Goal: Transaction & Acquisition: Obtain resource

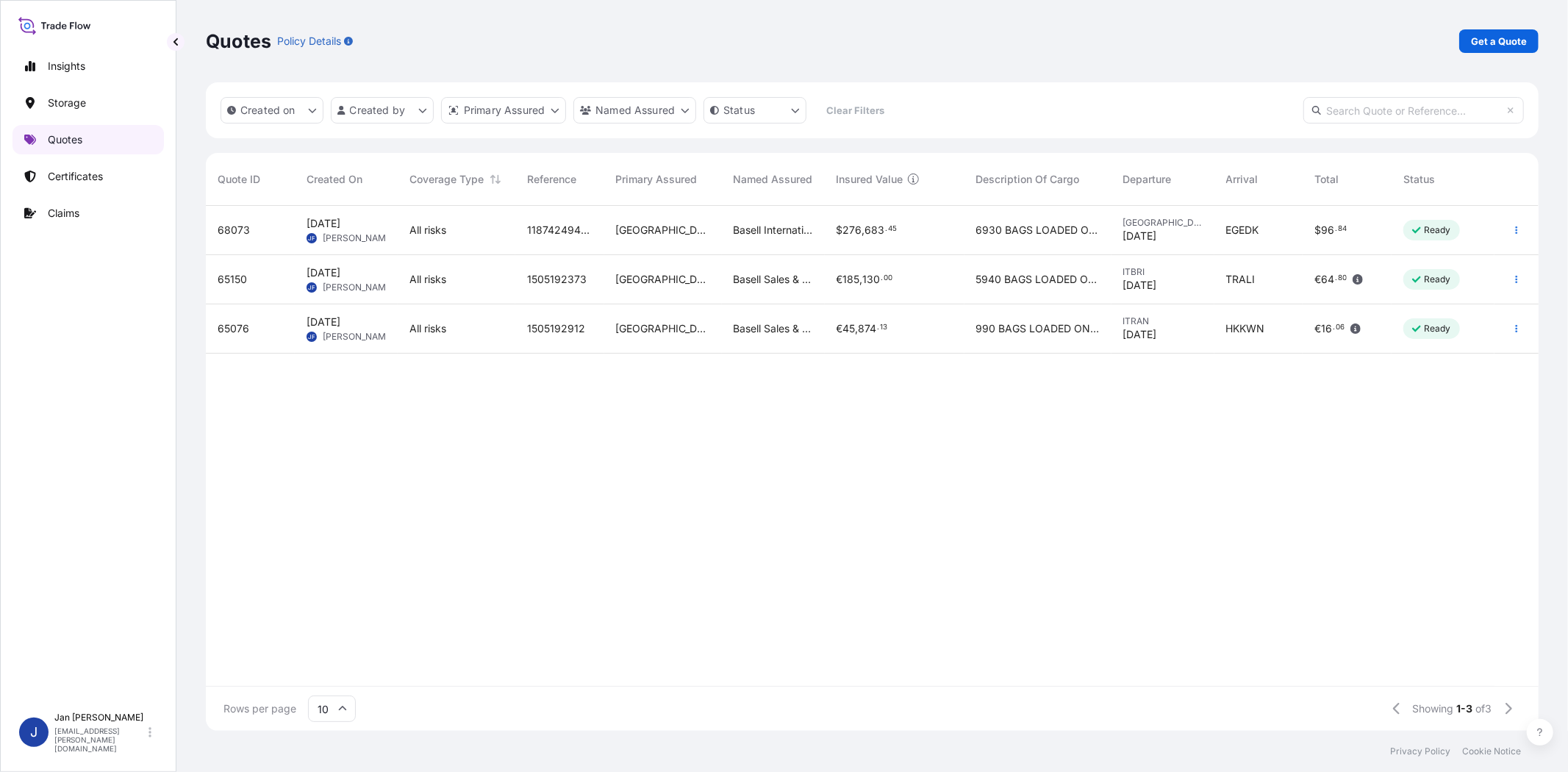
scroll to position [521, 1320]
click at [1485, 31] on link "Get a Quote" at bounding box center [1498, 41] width 79 height 24
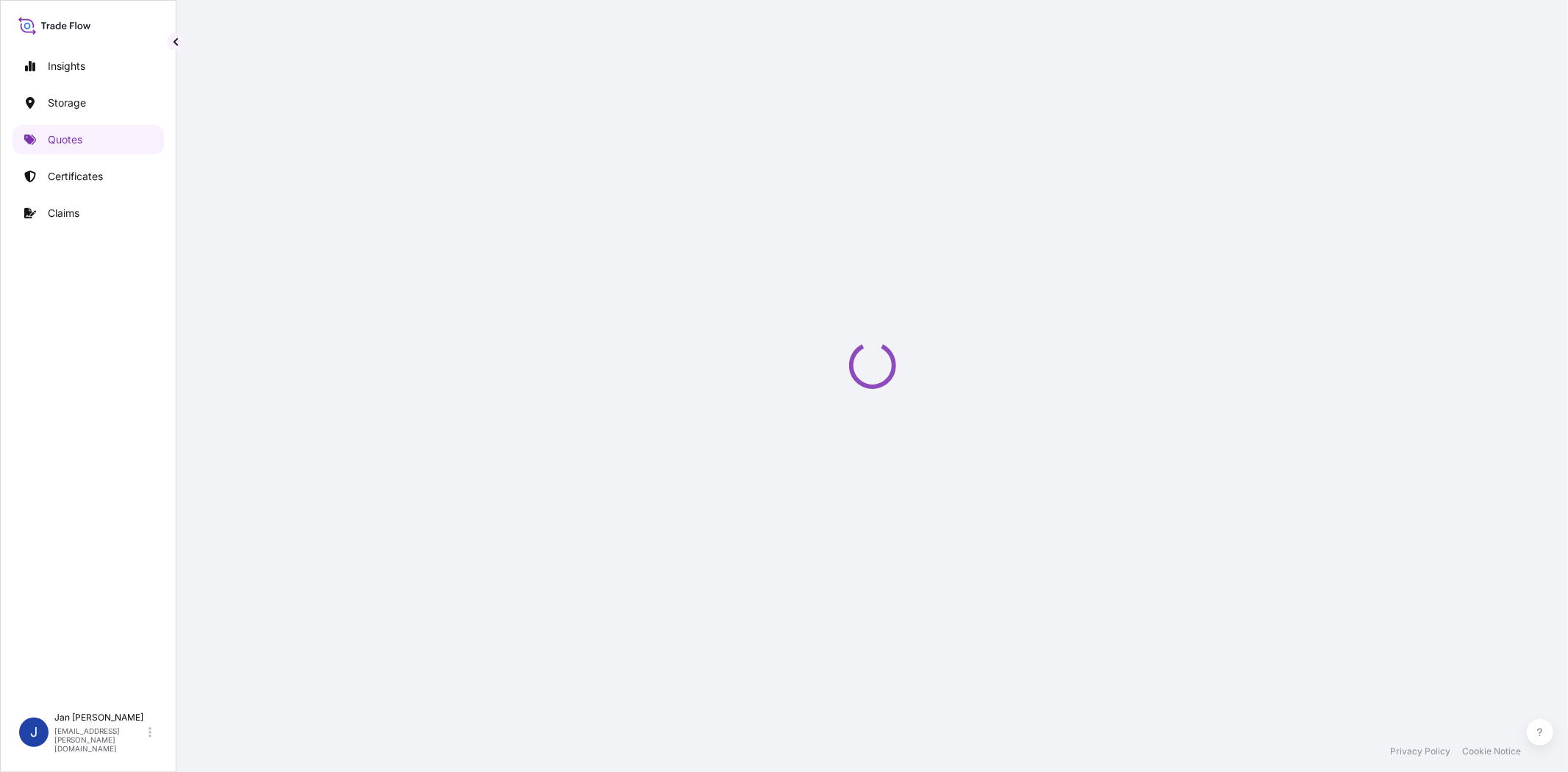
select select "Water"
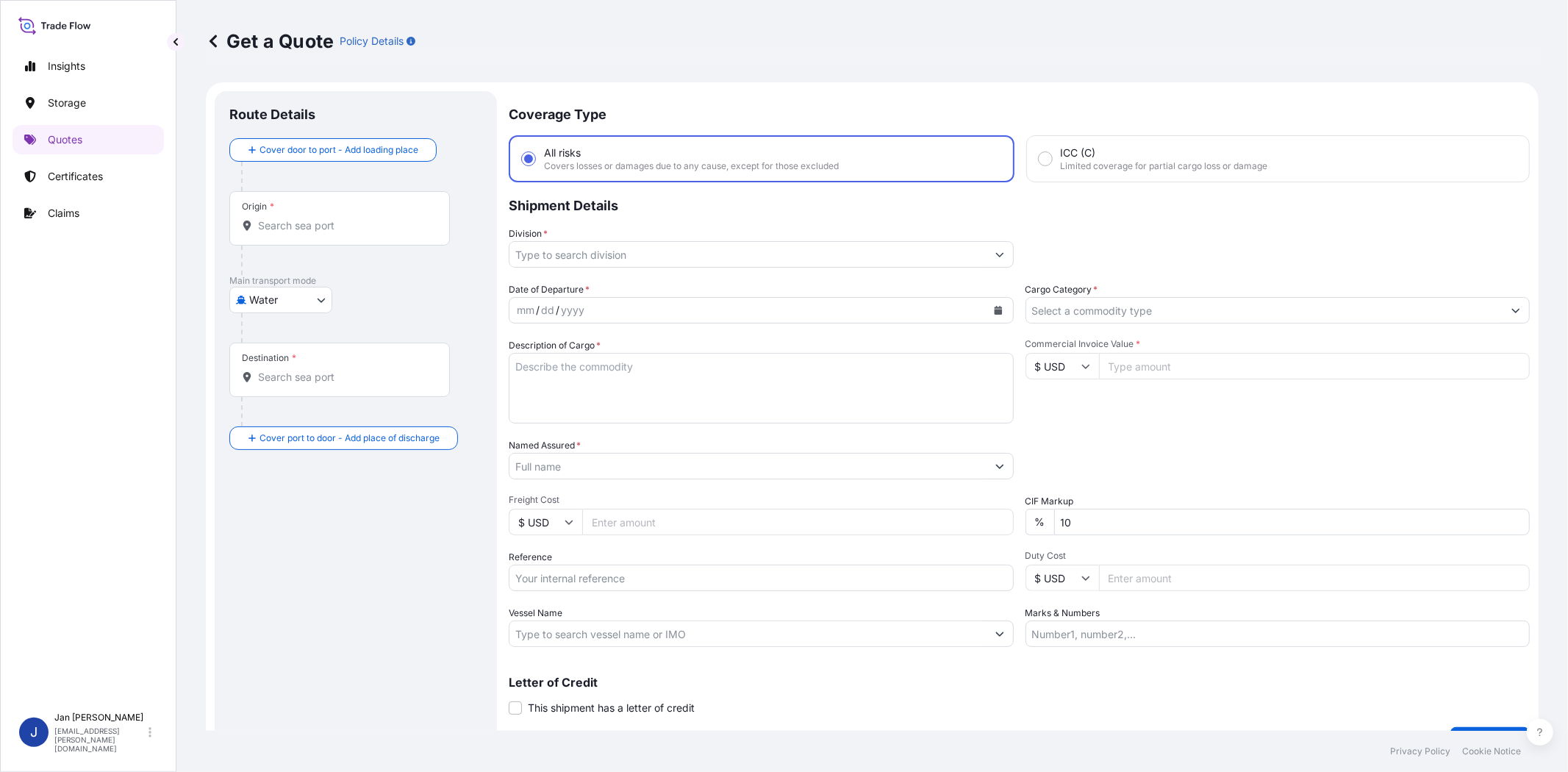
scroll to position [24, 0]
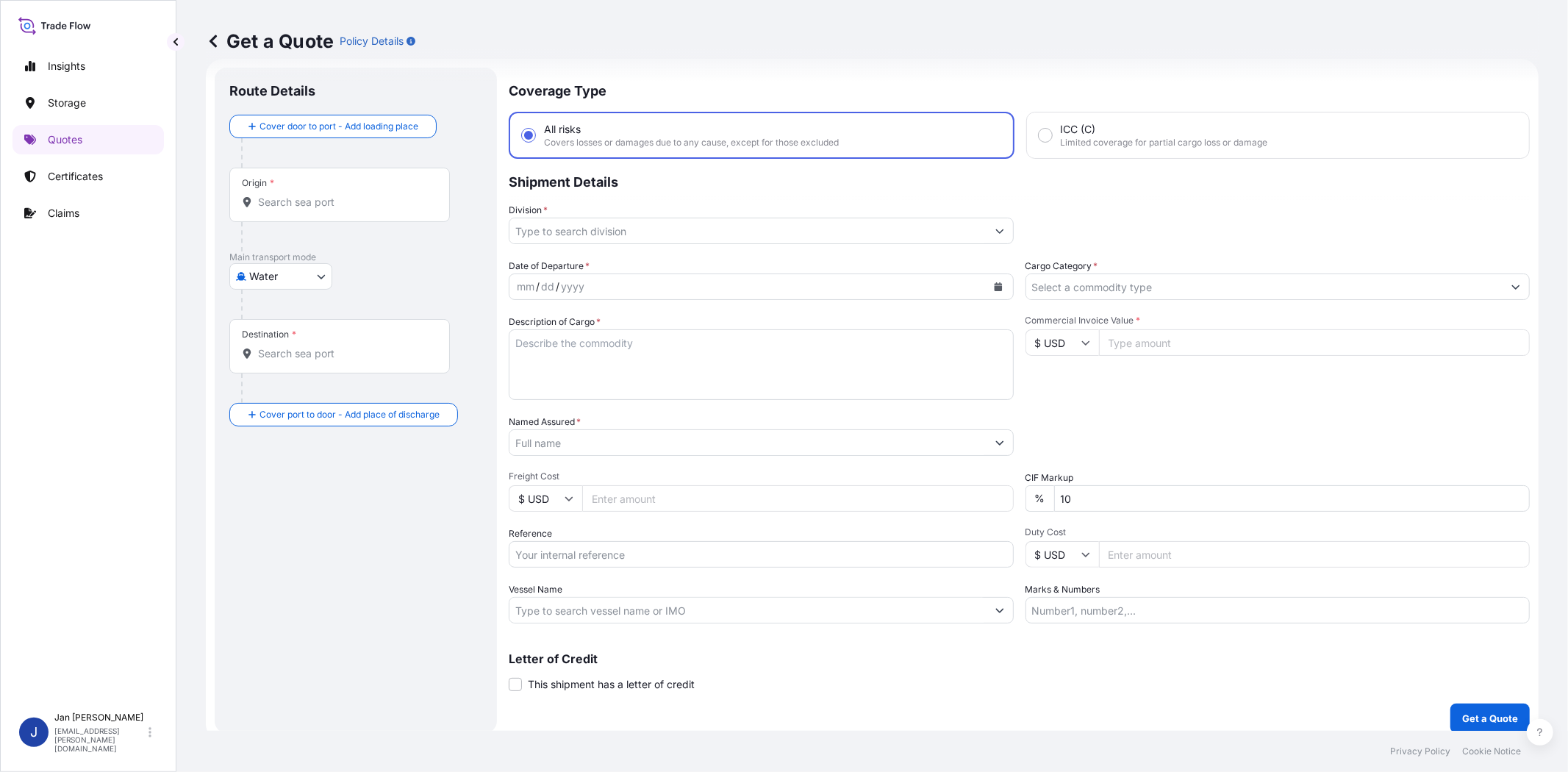
click at [591, 548] on input "Reference" at bounding box center [762, 555] width 505 height 26
paste input "1187432944 // 5013194803 5013207429 304257086 4900880013/ L/C NO.: ILC202500510…"
type input "1187432944 // 5013194803 5013207429 304257086 4900880013/ L/C NO.: ILC202500510…"
click at [1130, 410] on div "Date of Departure * mm / dd / yyyy Cargo Category * Description of Cargo * Comm…" at bounding box center [1020, 441] width 1021 height 365
click at [1067, 283] on input "Cargo Category *" at bounding box center [1265, 287] width 477 height 26
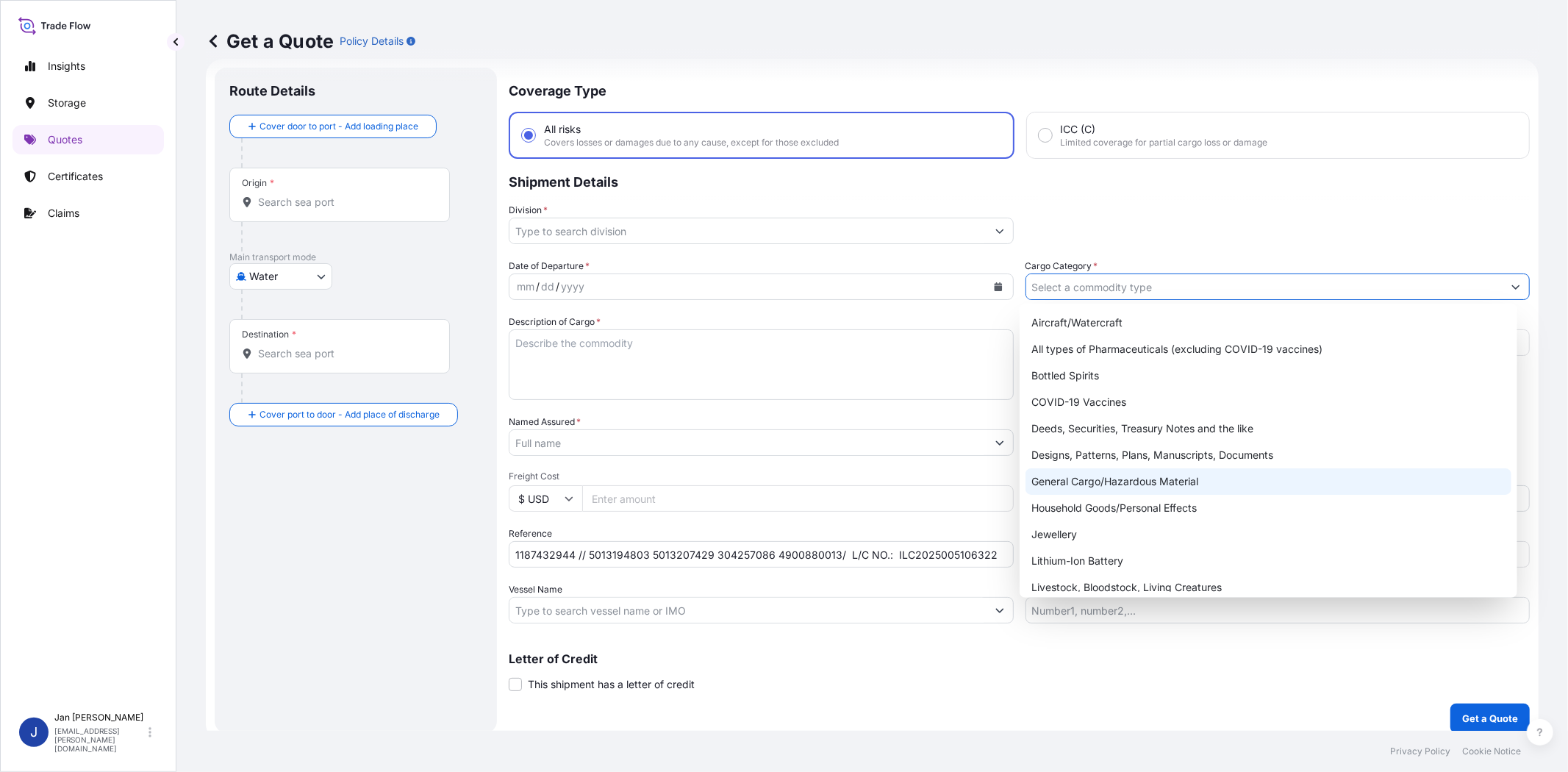
click at [1077, 480] on div "General Cargo/Hazardous Material" at bounding box center [1269, 482] width 485 height 26
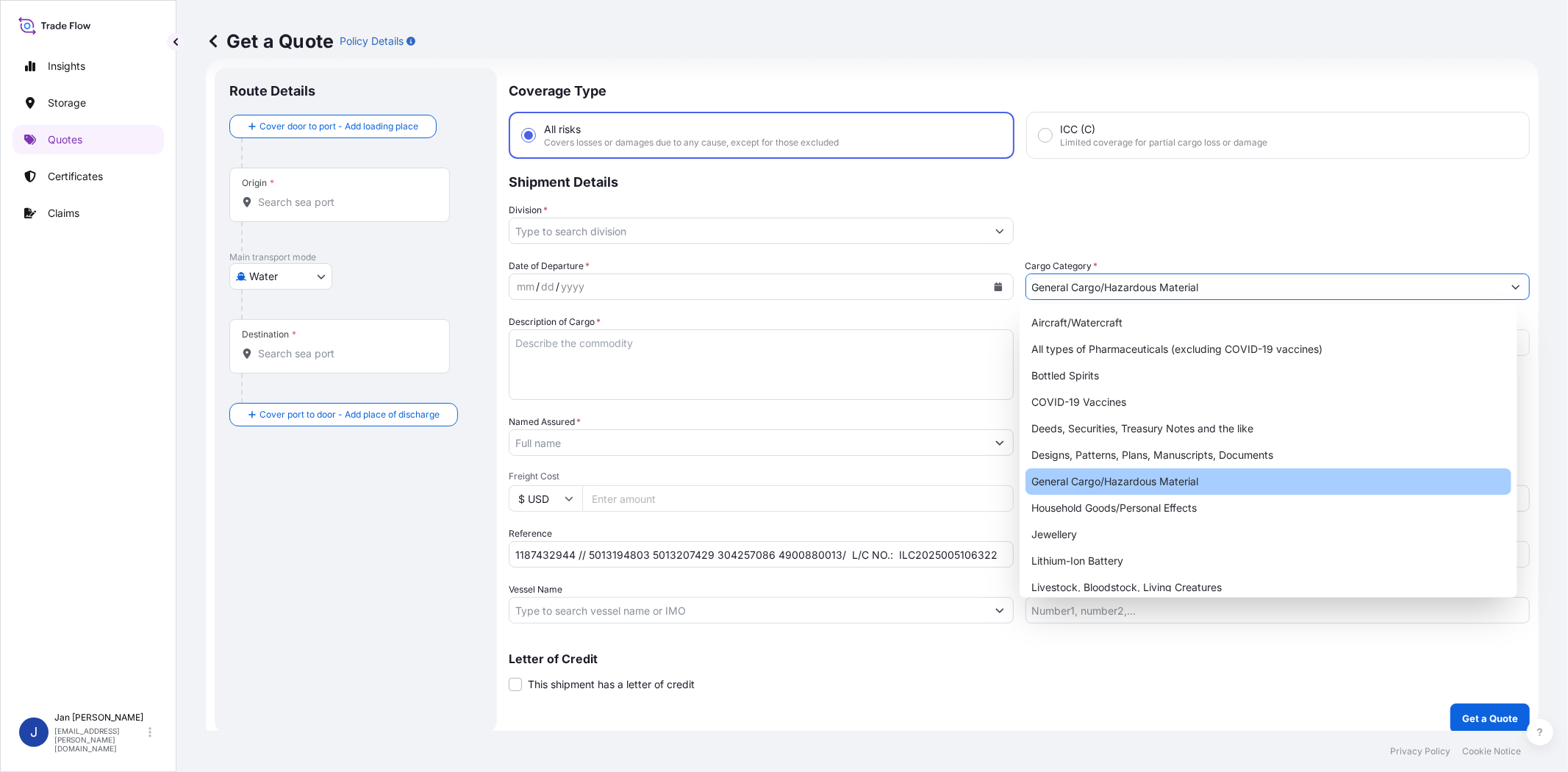
type input "General Cargo/Hazardous Material"
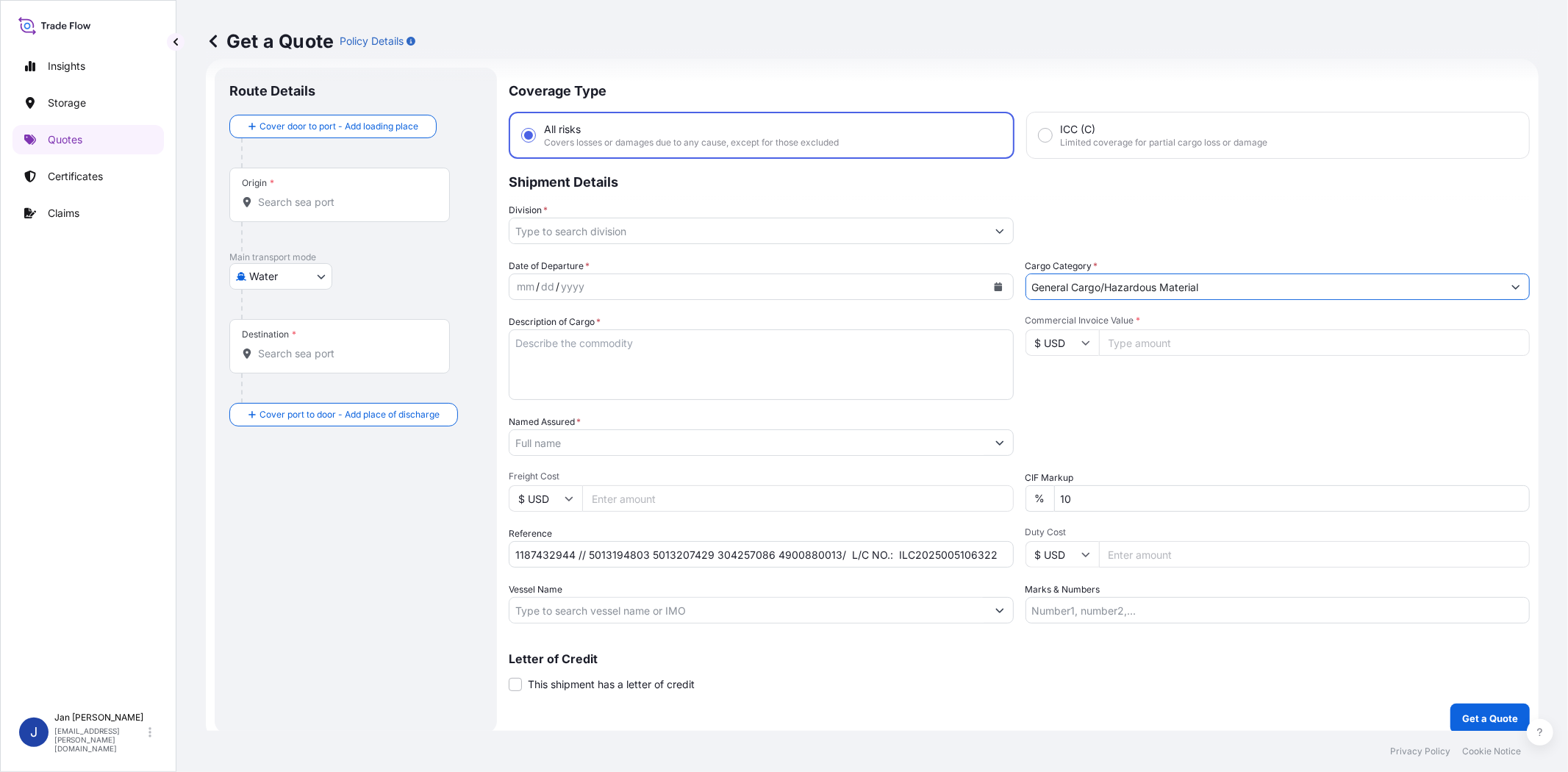
drag, startPoint x: 707, startPoint y: 234, endPoint x: 707, endPoint y: 244, distance: 10.0
click at [707, 235] on input "Division *" at bounding box center [747, 230] width 477 height 26
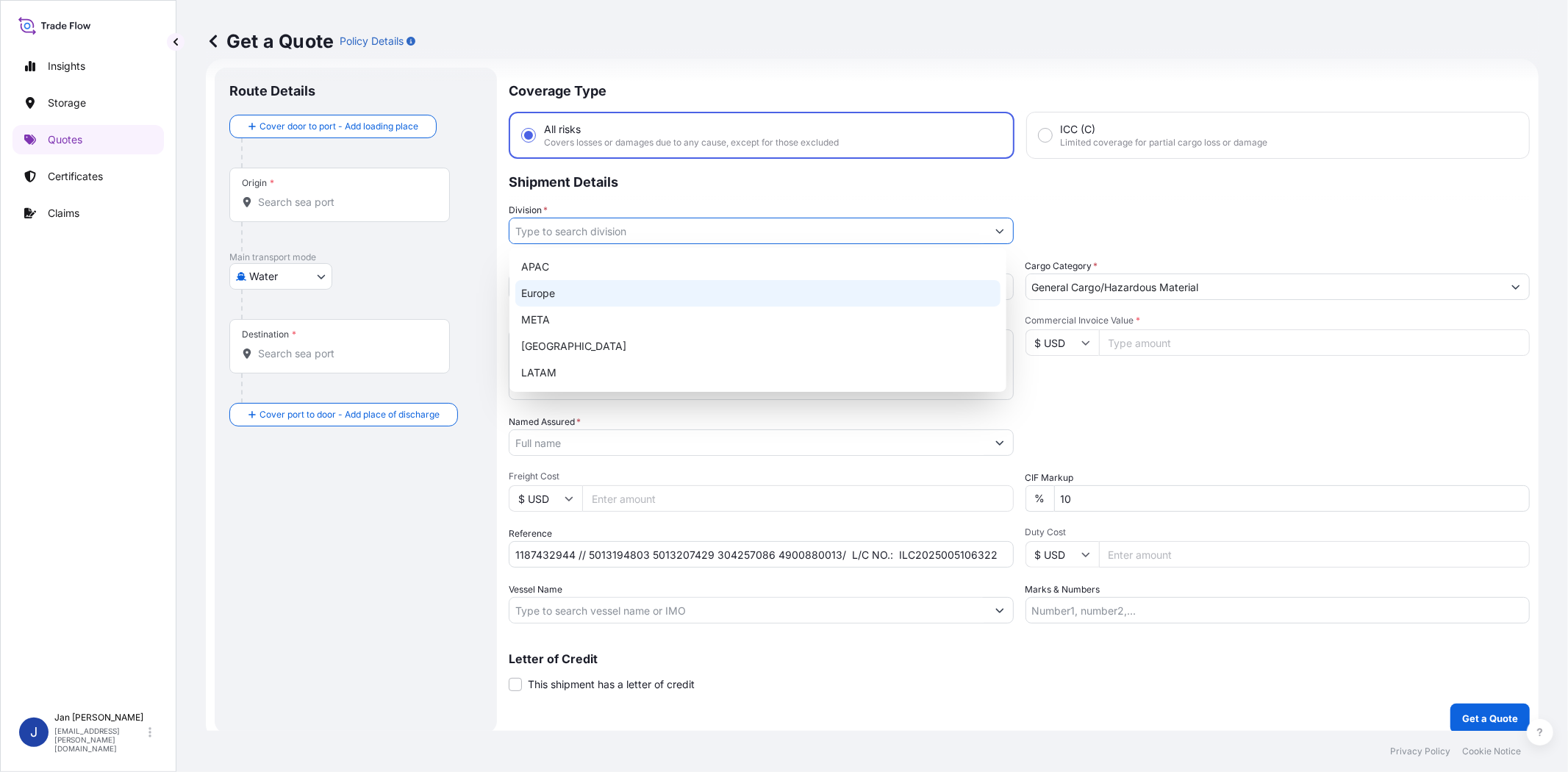
click at [699, 292] on div "Europe" at bounding box center [758, 293] width 485 height 26
type input "Europe"
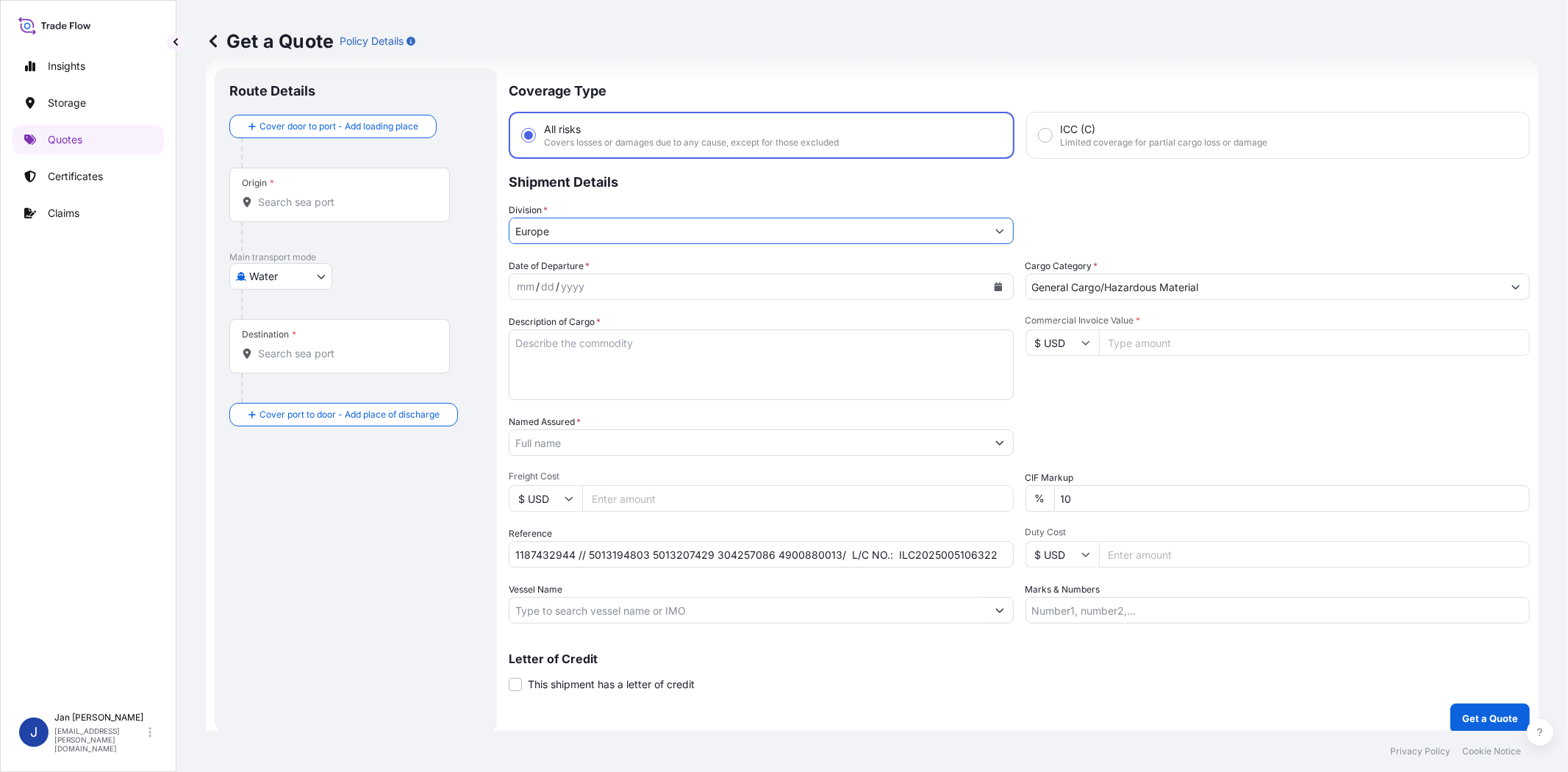
click at [843, 445] on input "Named Assured *" at bounding box center [747, 442] width 477 height 26
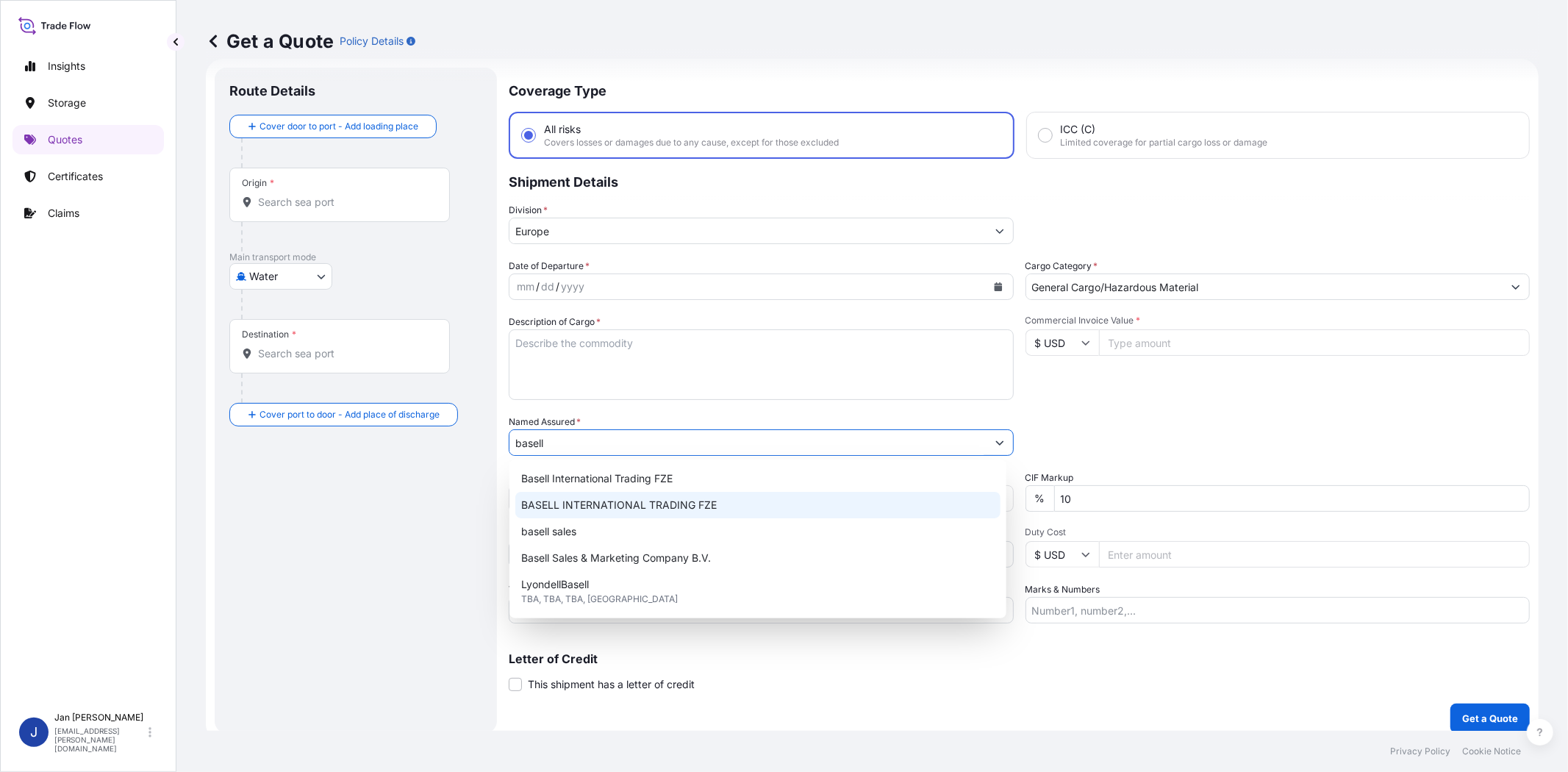
click at [664, 502] on span "BASELL INTERNATIONAL TRADING FZE" at bounding box center [619, 505] width 196 height 15
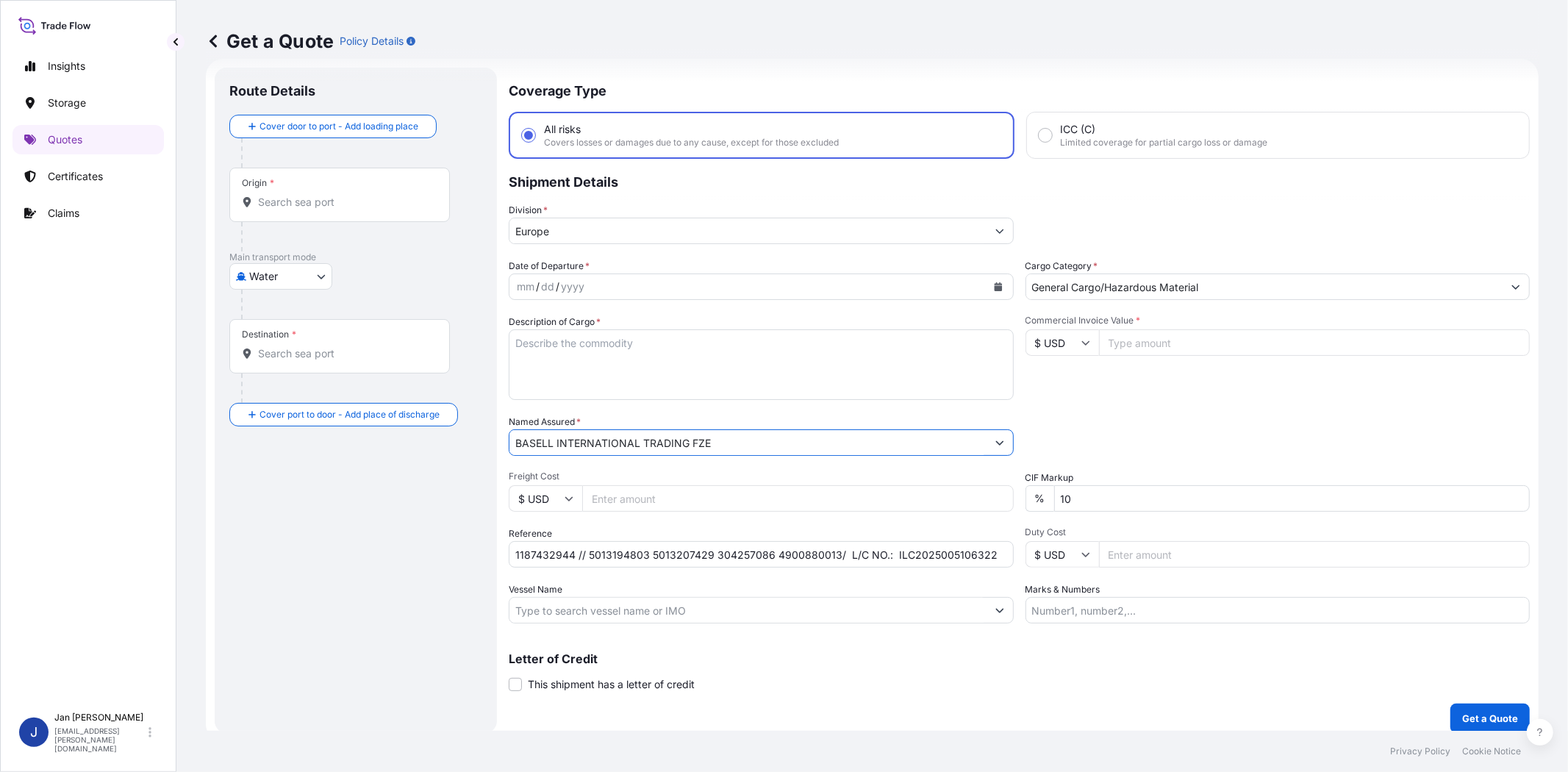
type input "BASELL INTERNATIONAL TRADING FZE"
click at [1107, 415] on div "Packing Category Type to search a container mode Please select a primary mode o…" at bounding box center [1279, 436] width 505 height 41
click at [995, 283] on icon "Calendar" at bounding box center [997, 287] width 8 height 8
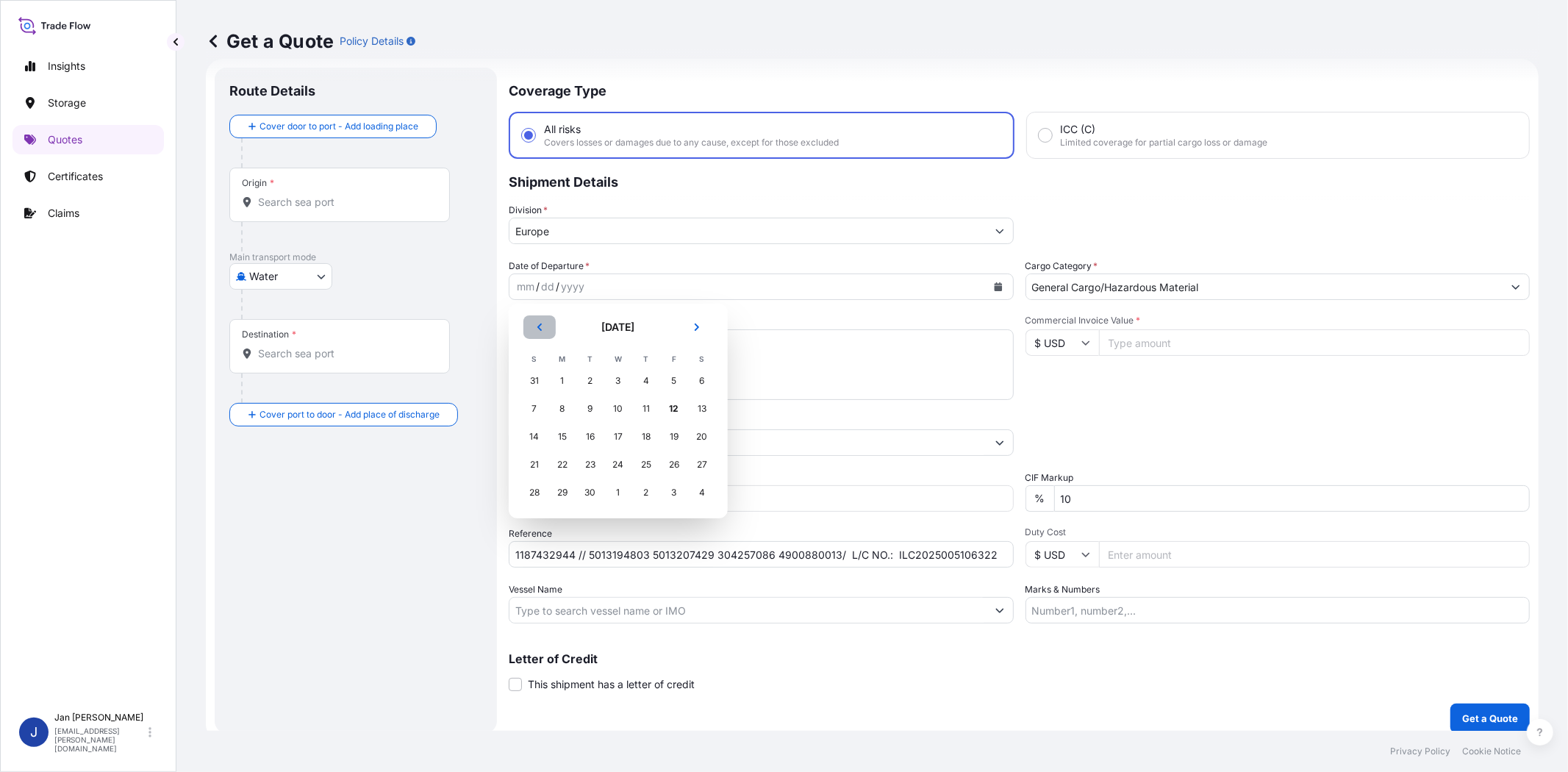
click at [538, 320] on button "Previous" at bounding box center [540, 327] width 32 height 24
click at [646, 492] on div "28" at bounding box center [646, 492] width 26 height 26
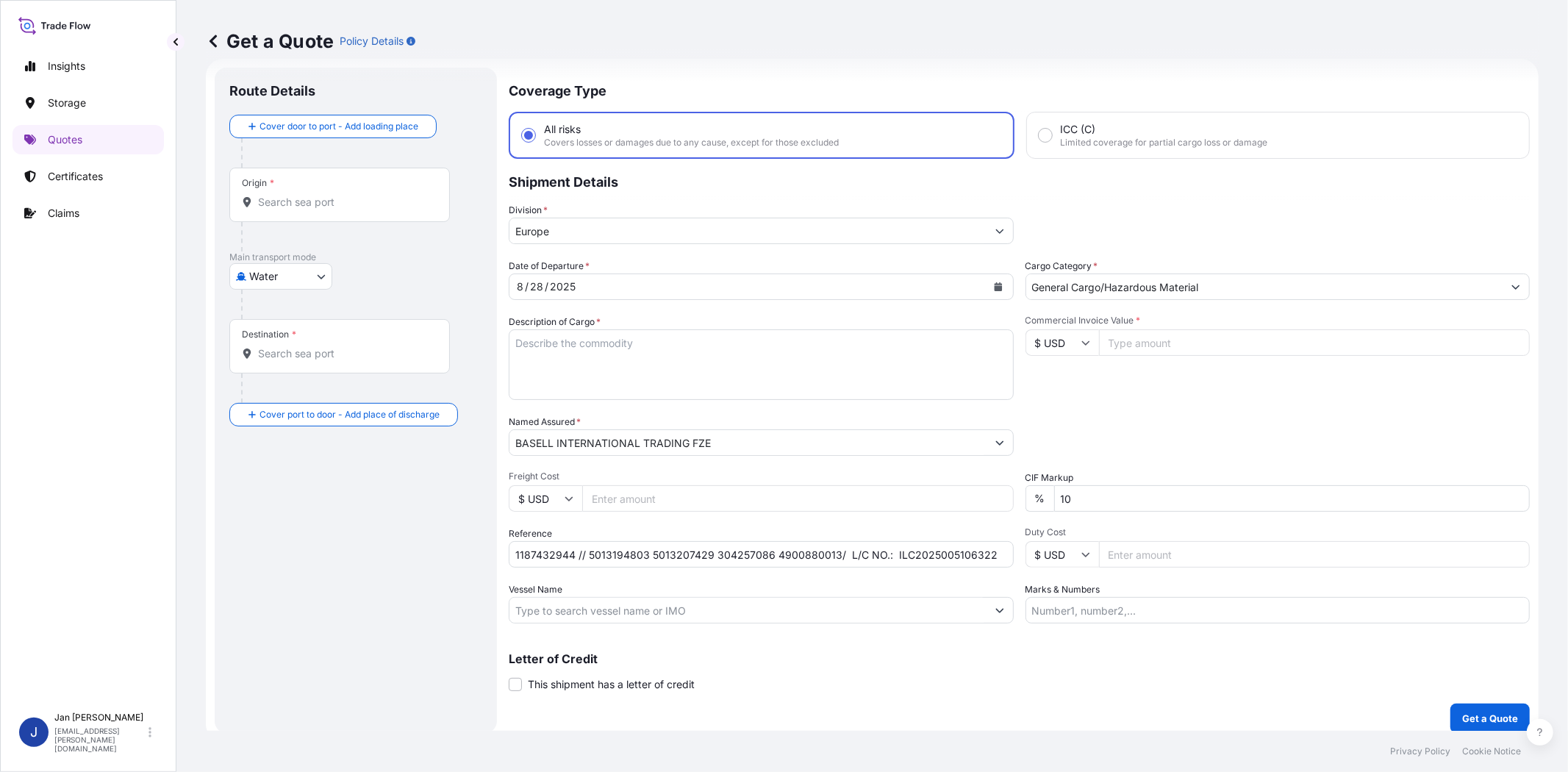
click at [1152, 385] on div "Commercial Invoice Value * $ USD" at bounding box center [1279, 357] width 505 height 85
click at [589, 600] on input "Vessel Name" at bounding box center [747, 610] width 477 height 26
paste input "[PERSON_NAME]"
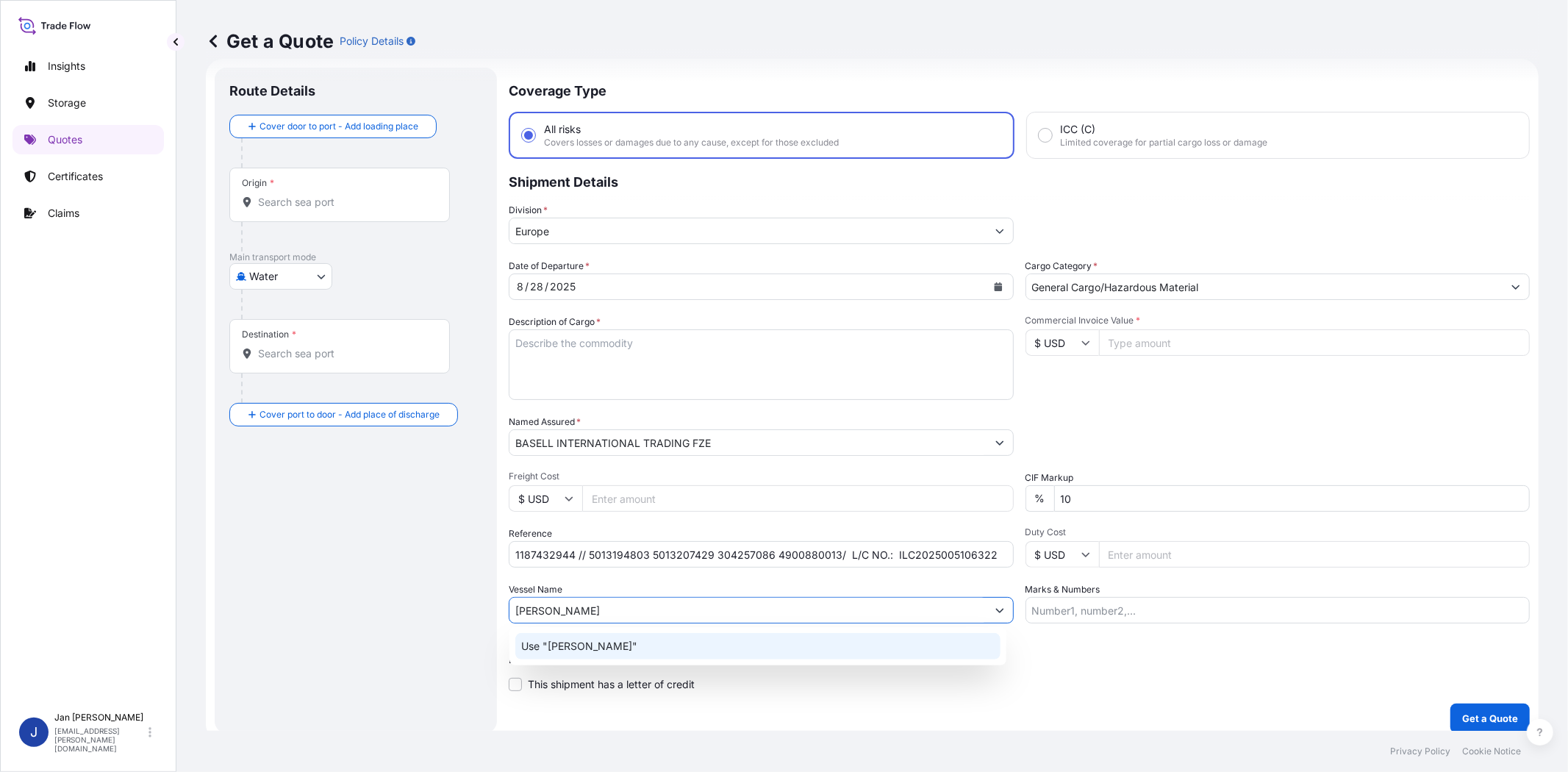
click at [617, 641] on p "Use "[PERSON_NAME]"" at bounding box center [579, 646] width 116 height 15
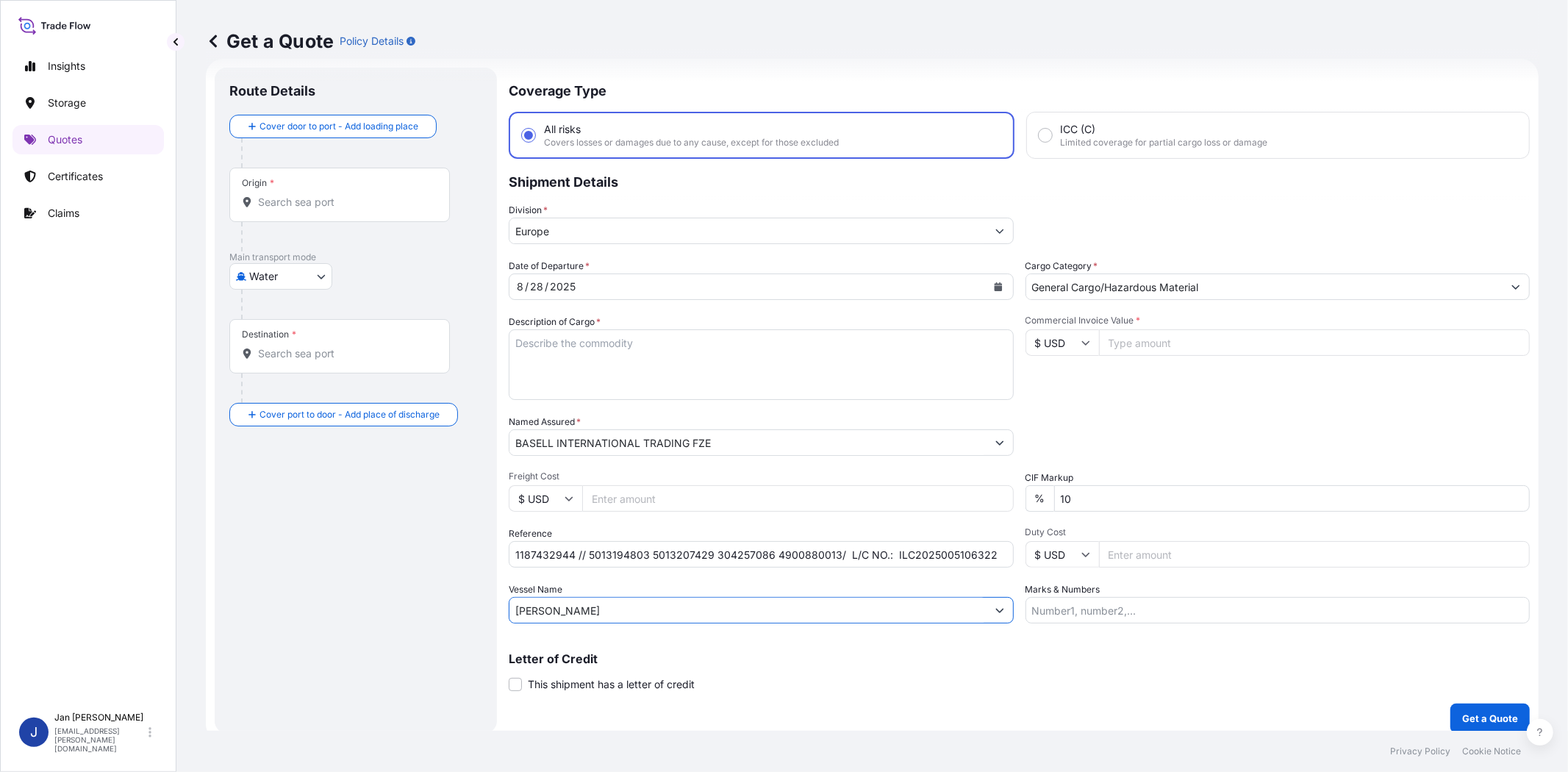
type input "[PERSON_NAME]"
click at [328, 206] on input "Origin *" at bounding box center [345, 202] width 174 height 15
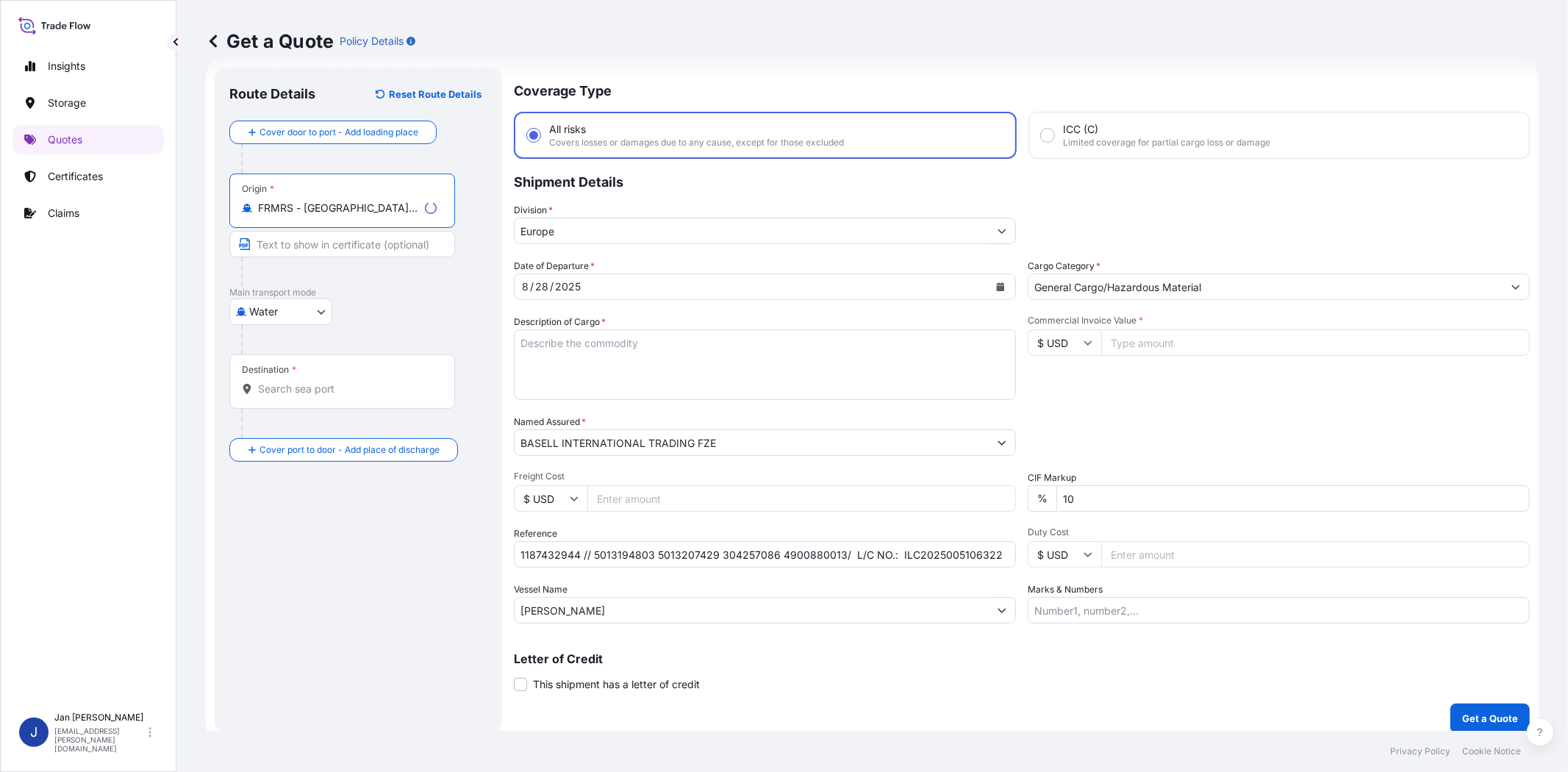
type input "FRMRS - [GEOGRAPHIC_DATA], [GEOGRAPHIC_DATA]"
click at [342, 377] on div "Destination *" at bounding box center [342, 381] width 226 height 55
click at [342, 382] on input "Destination *" at bounding box center [347, 389] width 179 height 15
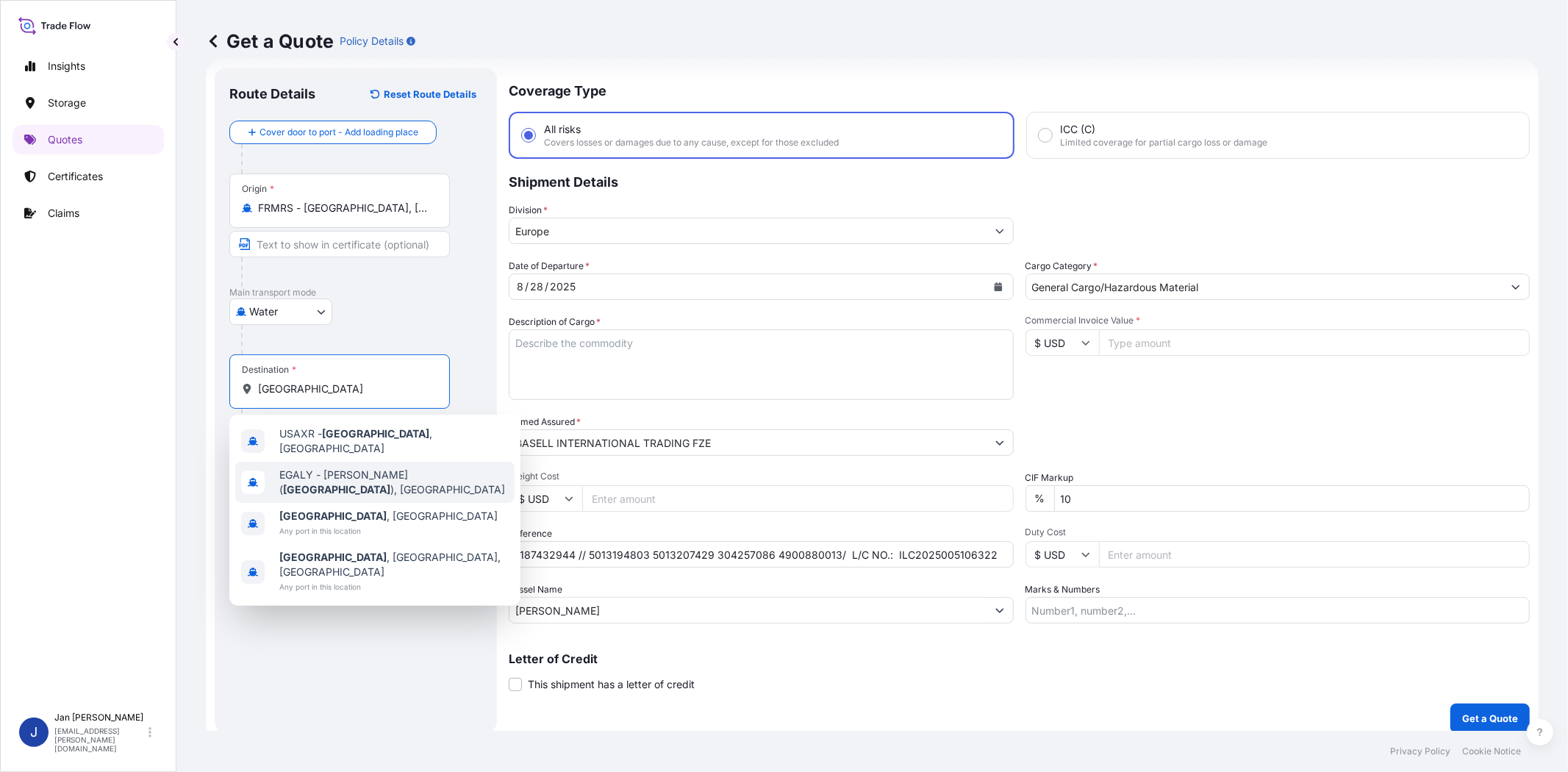
click at [380, 487] on div "[PERSON_NAME] ( [GEOGRAPHIC_DATA] ), [GEOGRAPHIC_DATA]" at bounding box center [375, 482] width 280 height 41
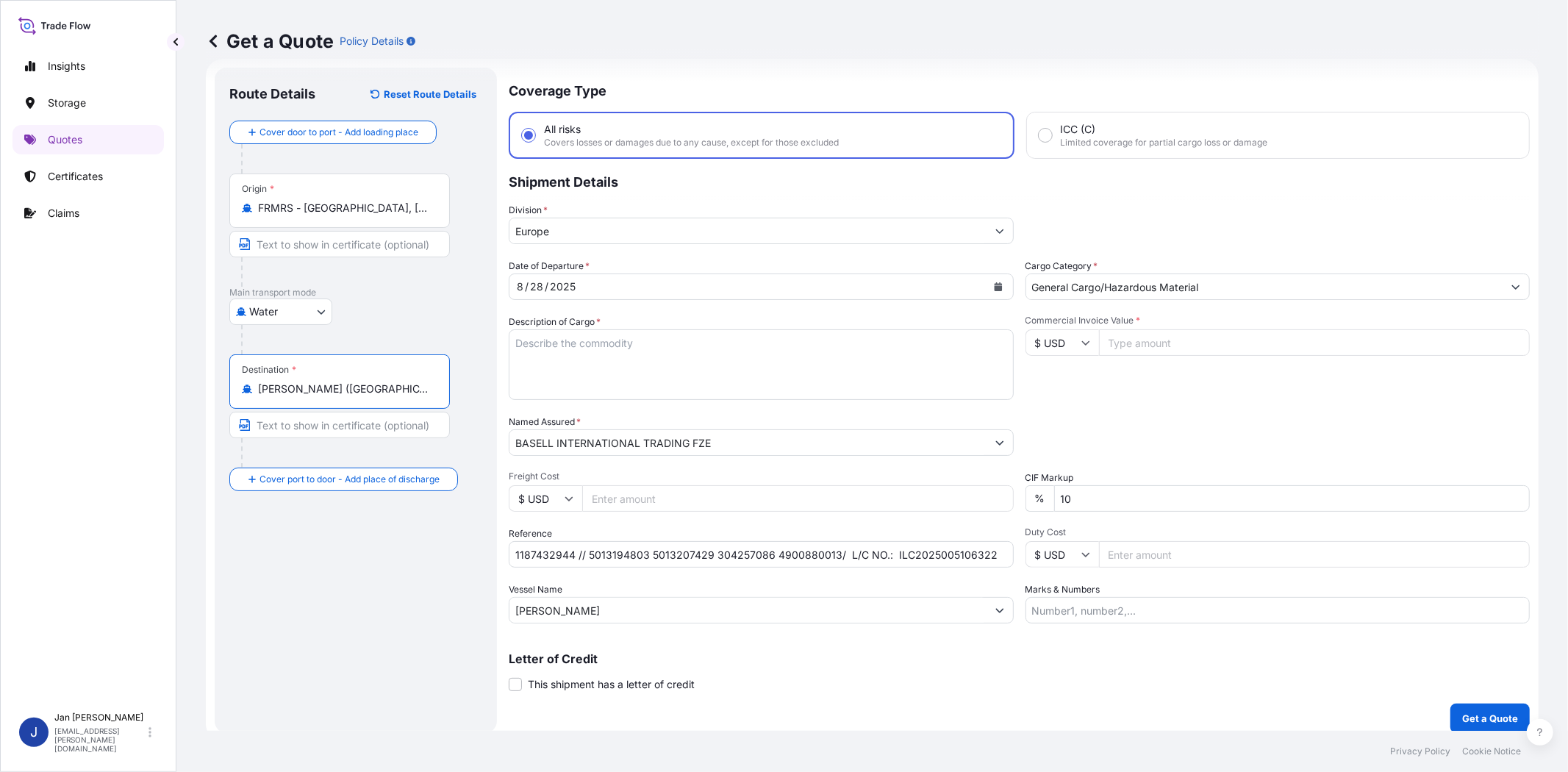
type input "[PERSON_NAME] ([GEOGRAPHIC_DATA]), [GEOGRAPHIC_DATA]"
click at [627, 357] on textarea "Description of Cargo *" at bounding box center [762, 365] width 505 height 71
paste textarea "BAGS LOADED ONTO 54 PALLETS LOADED INTO 3 40' HIGH CUBE CONTAINER 74.250 MTS OF…"
click at [515, 340] on textarea "BAGS LOADED ONTO 54 PALLETS LOADED INTO 3 40' HIGH CUBE CONTAINER 74.250 MTS OF…" at bounding box center [762, 365] width 505 height 71
type textarea "2970 BAGS LOADED ONTO 54 PALLETS LOADED INTO 3 40' HIGH CUBE CONTAINER 74.250 M…"
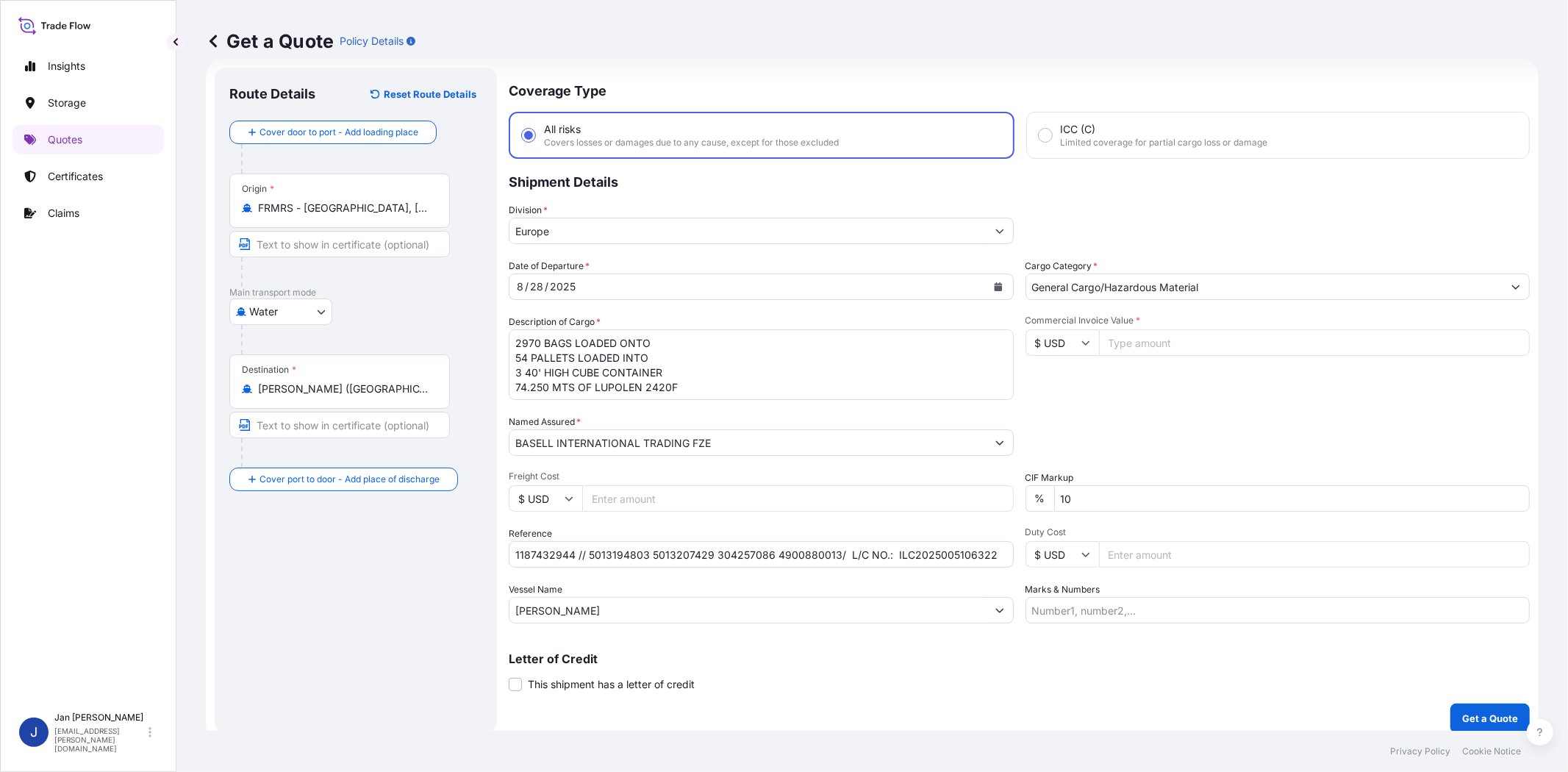
click at [1252, 424] on div "Packing Category Type to search a container mode Please select a primary mode o…" at bounding box center [1279, 436] width 505 height 41
click at [1120, 605] on input "Marks & Numbers" at bounding box center [1279, 610] width 505 height 26
paste input "ACIDNUMBER : 4862739032025080158EGYPTI AN IMPORTER TAX ID: 486273903FOREIGN E X…"
type input "ACIDNUMBER : 4862739032025080158EGYPTI AN IMPORTER TAX ID: 486273903FOREIGN E X…"
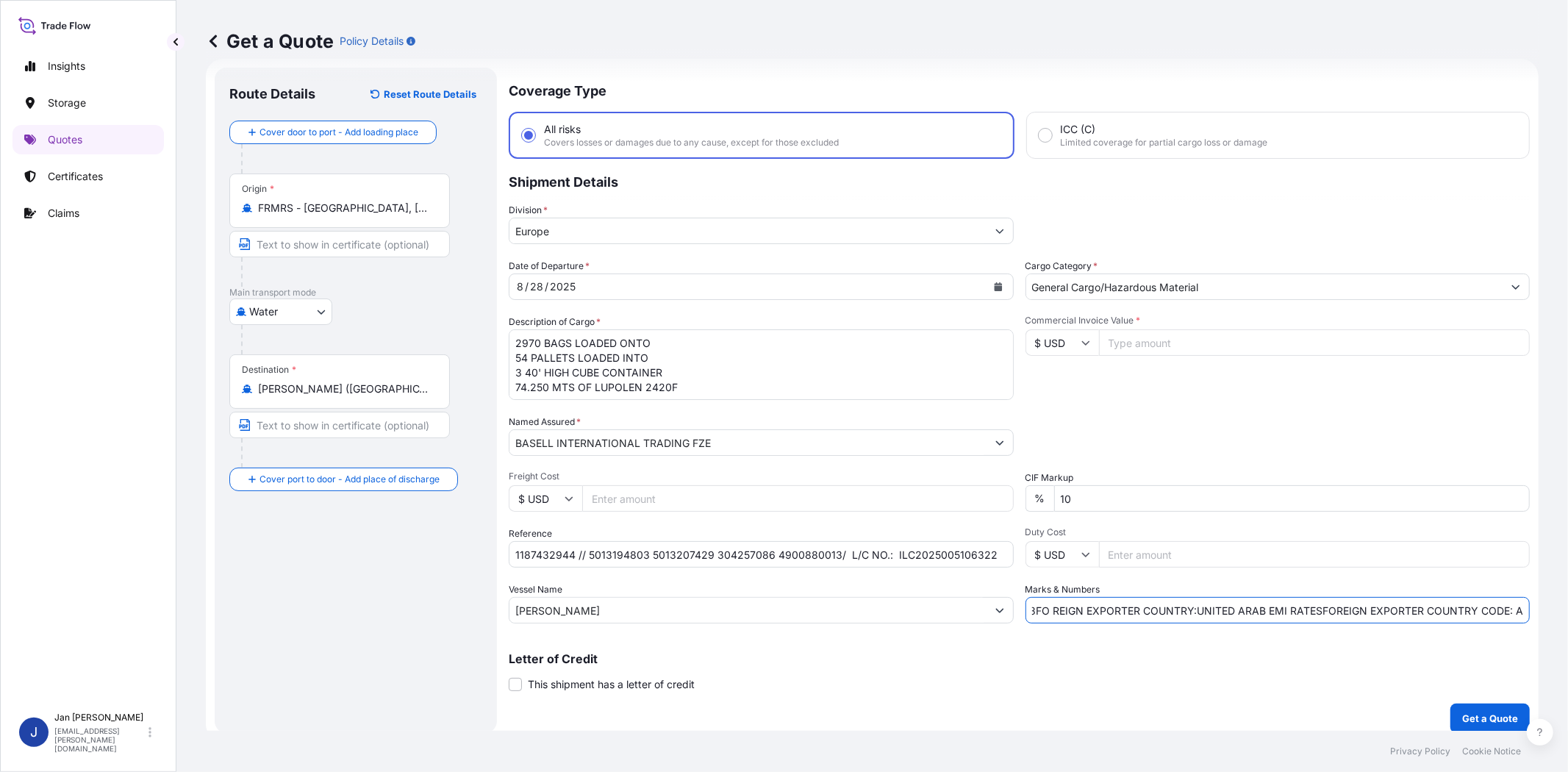
scroll to position [0, 0]
click at [1159, 338] on input "Commercial Invoice Value *" at bounding box center [1315, 343] width 432 height 26
type input "8181411"
click at [1175, 422] on div "Packing Category Type to search a container mode Please select a primary mode o…" at bounding box center [1279, 436] width 505 height 41
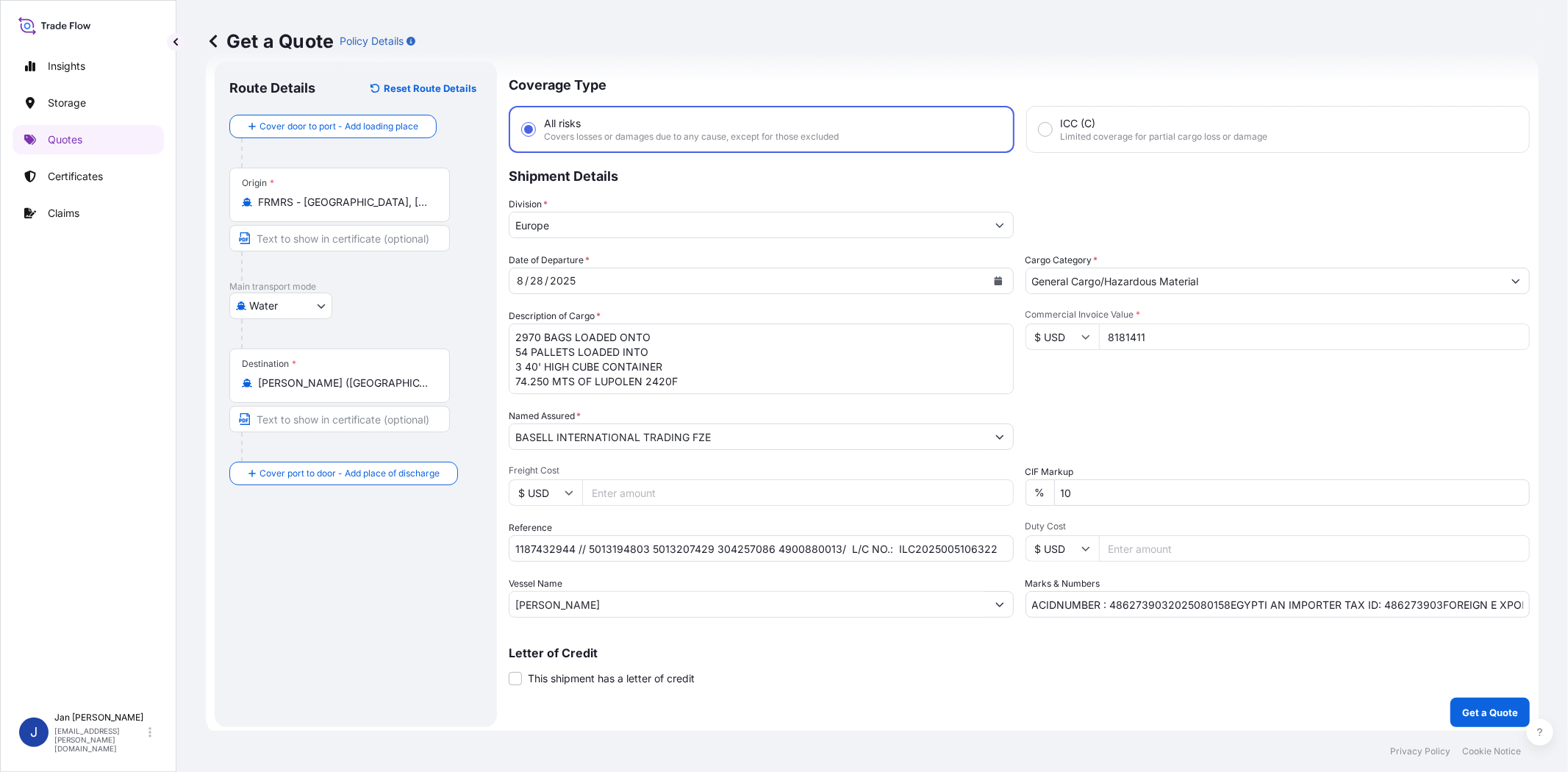
scroll to position [32, 0]
click at [1469, 702] on p "Get a Quote" at bounding box center [1490, 709] width 56 height 15
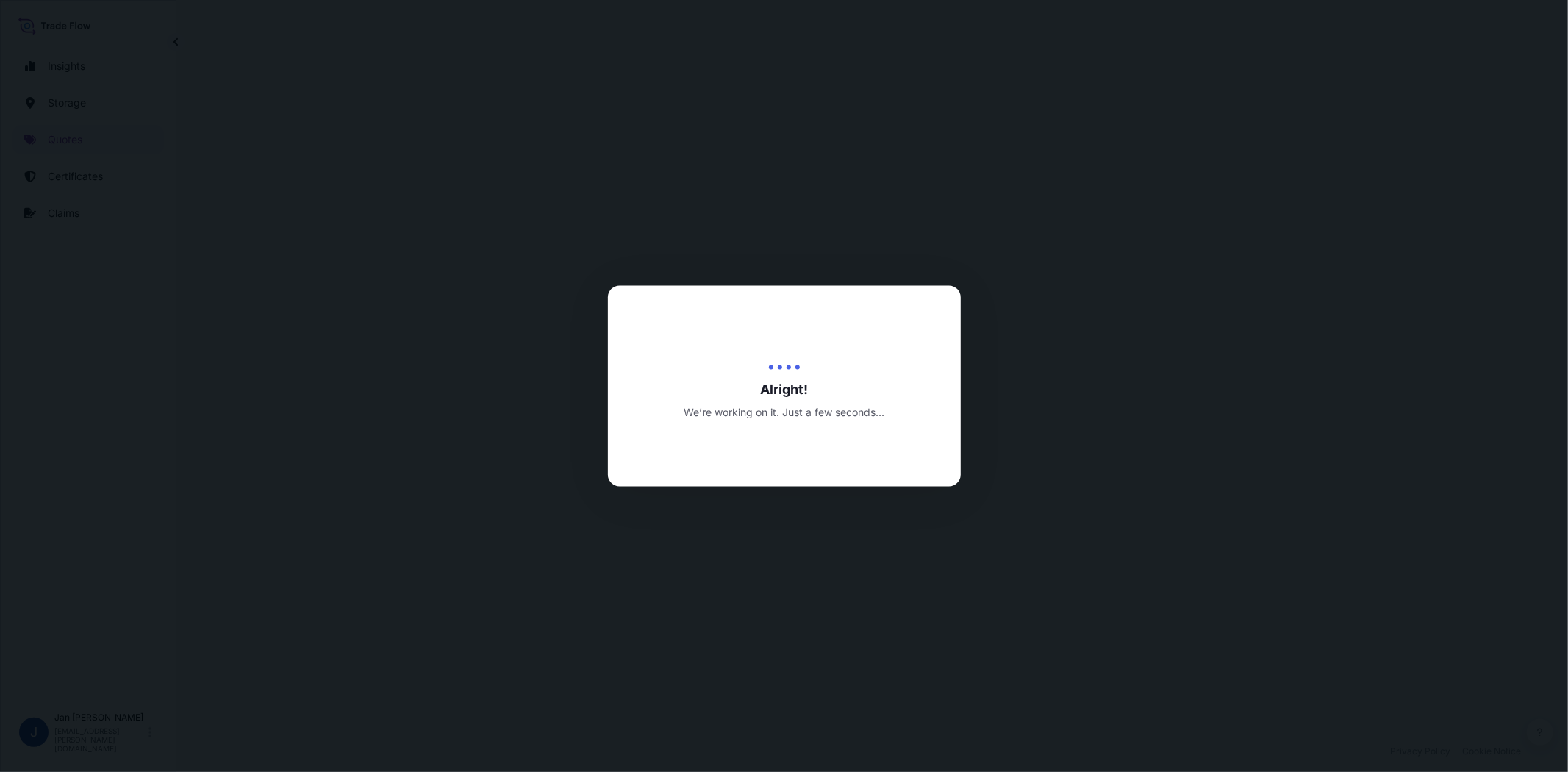
select select "Water"
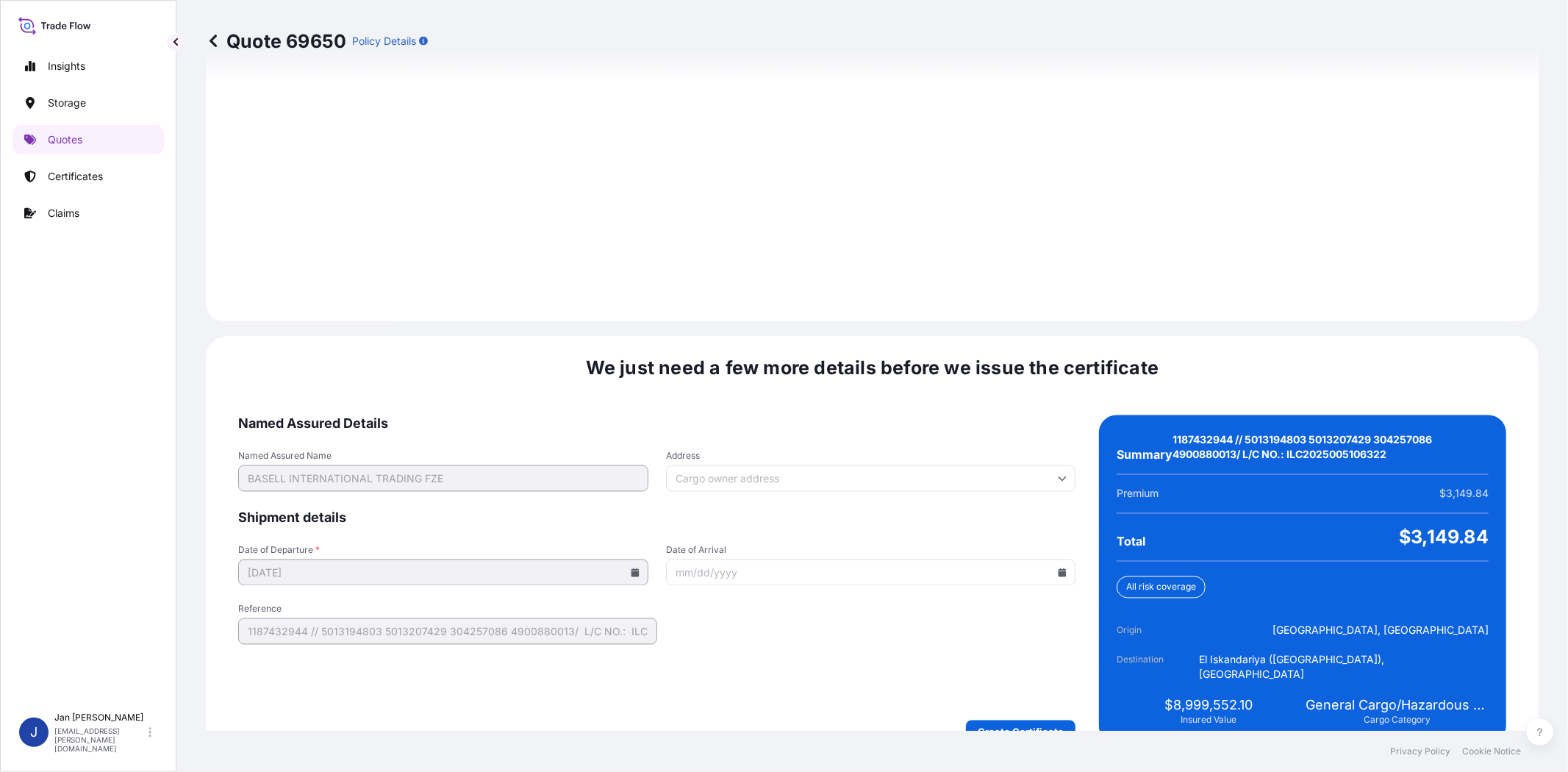
scroll to position [1983, 0]
click at [211, 31] on link at bounding box center [213, 41] width 15 height 24
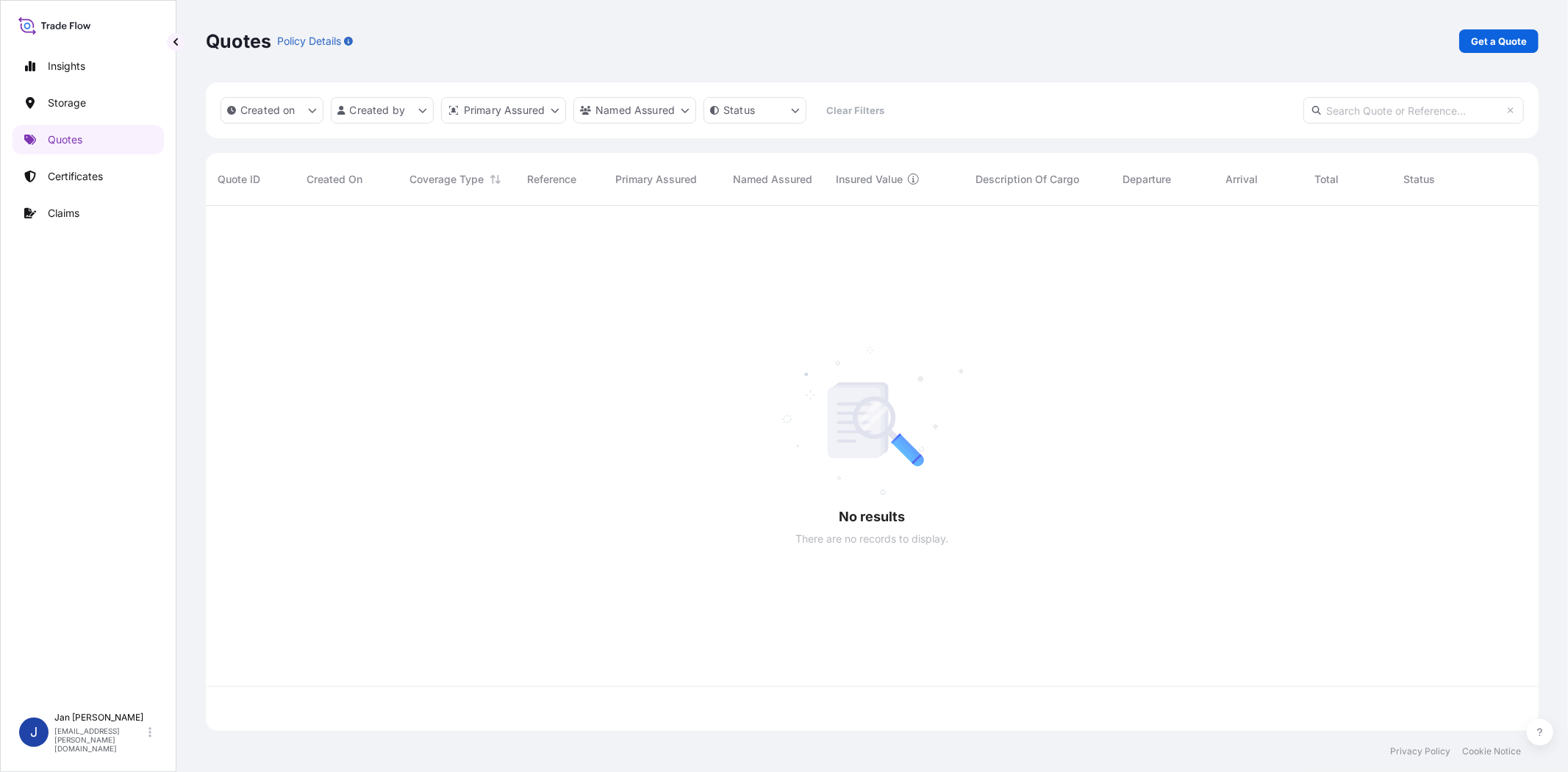
scroll to position [521, 1320]
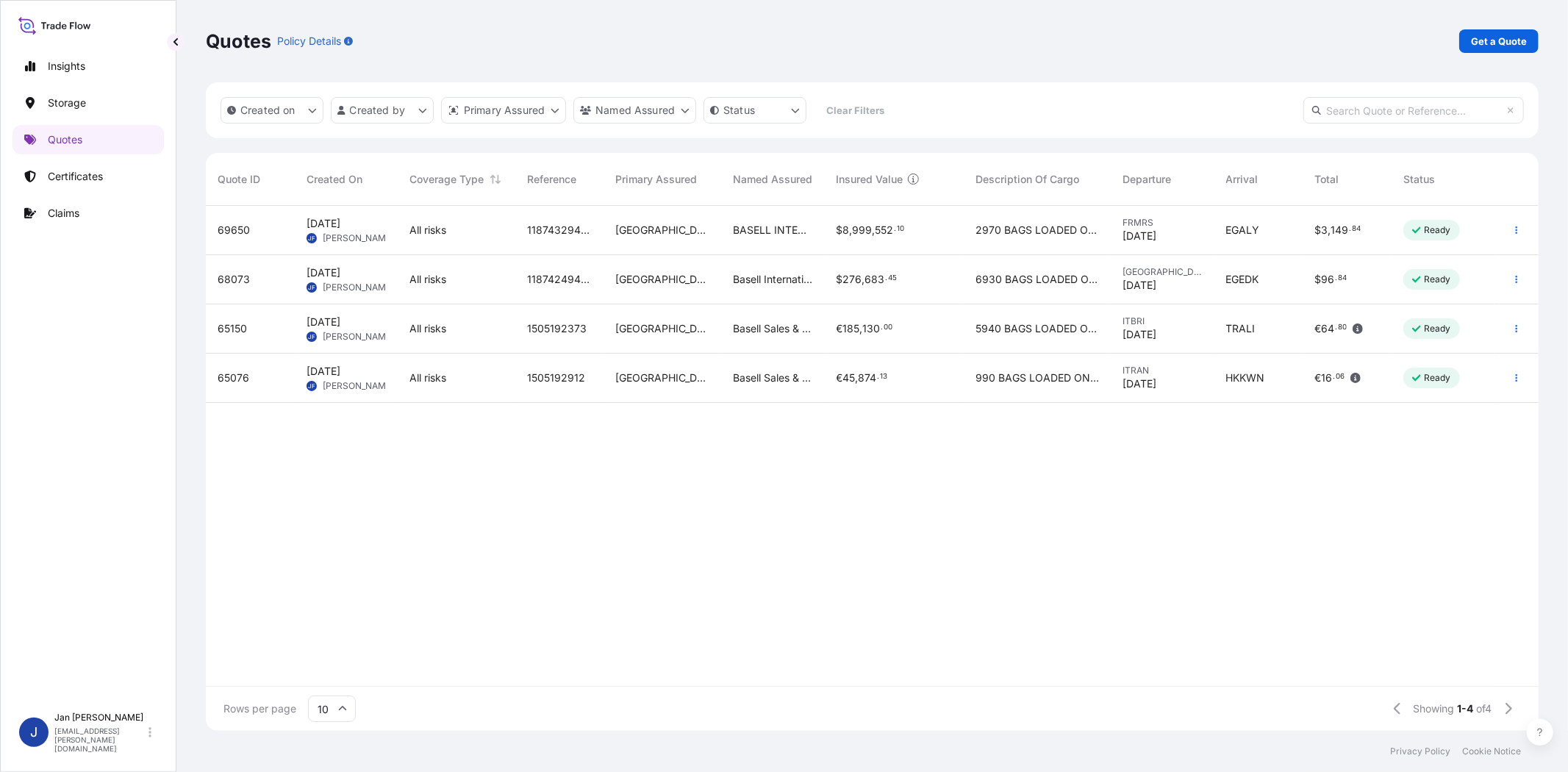
click at [1398, 111] on input "text" at bounding box center [1413, 110] width 220 height 26
paste input "1187432944"
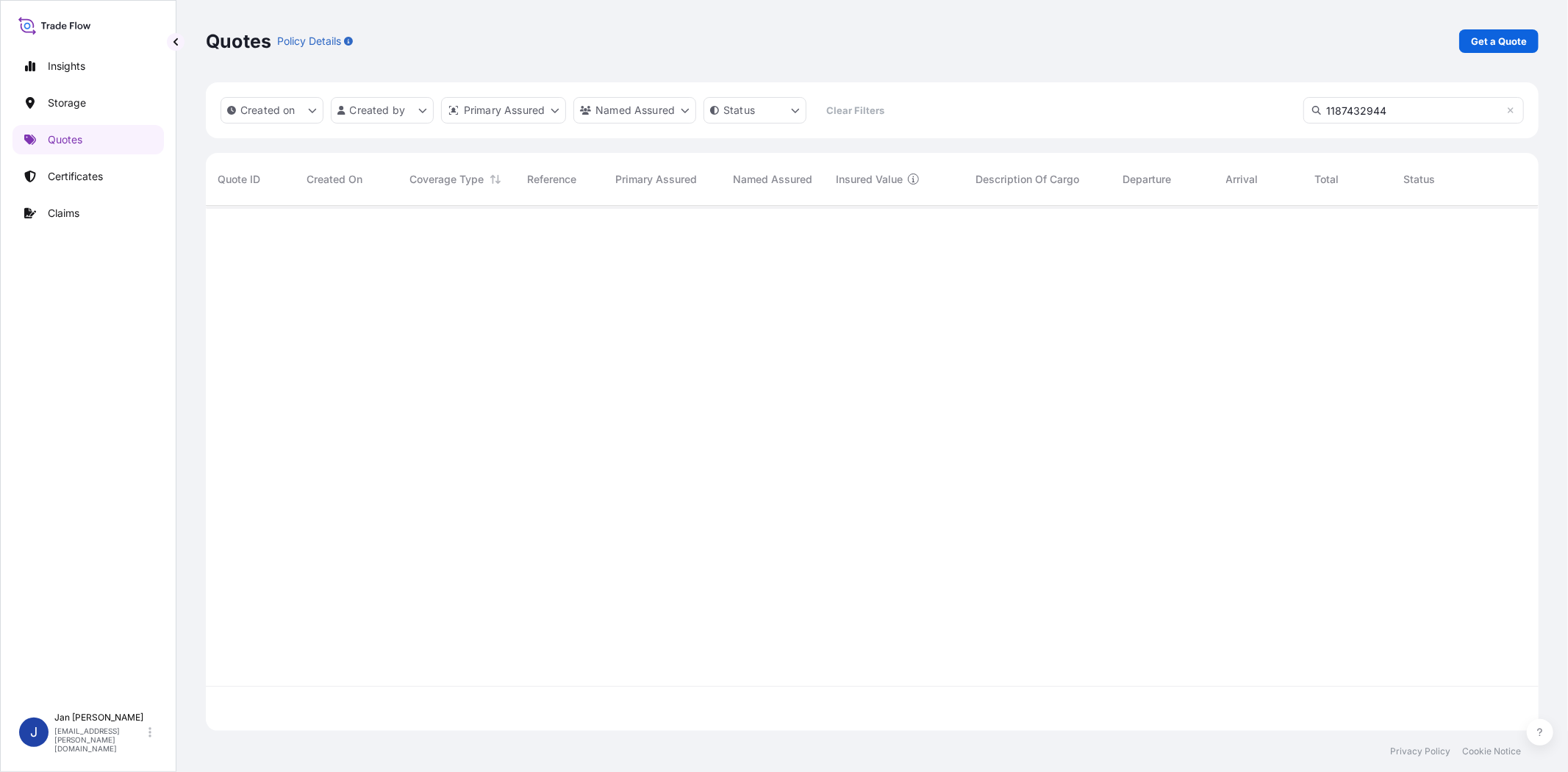
type input "1187432944"
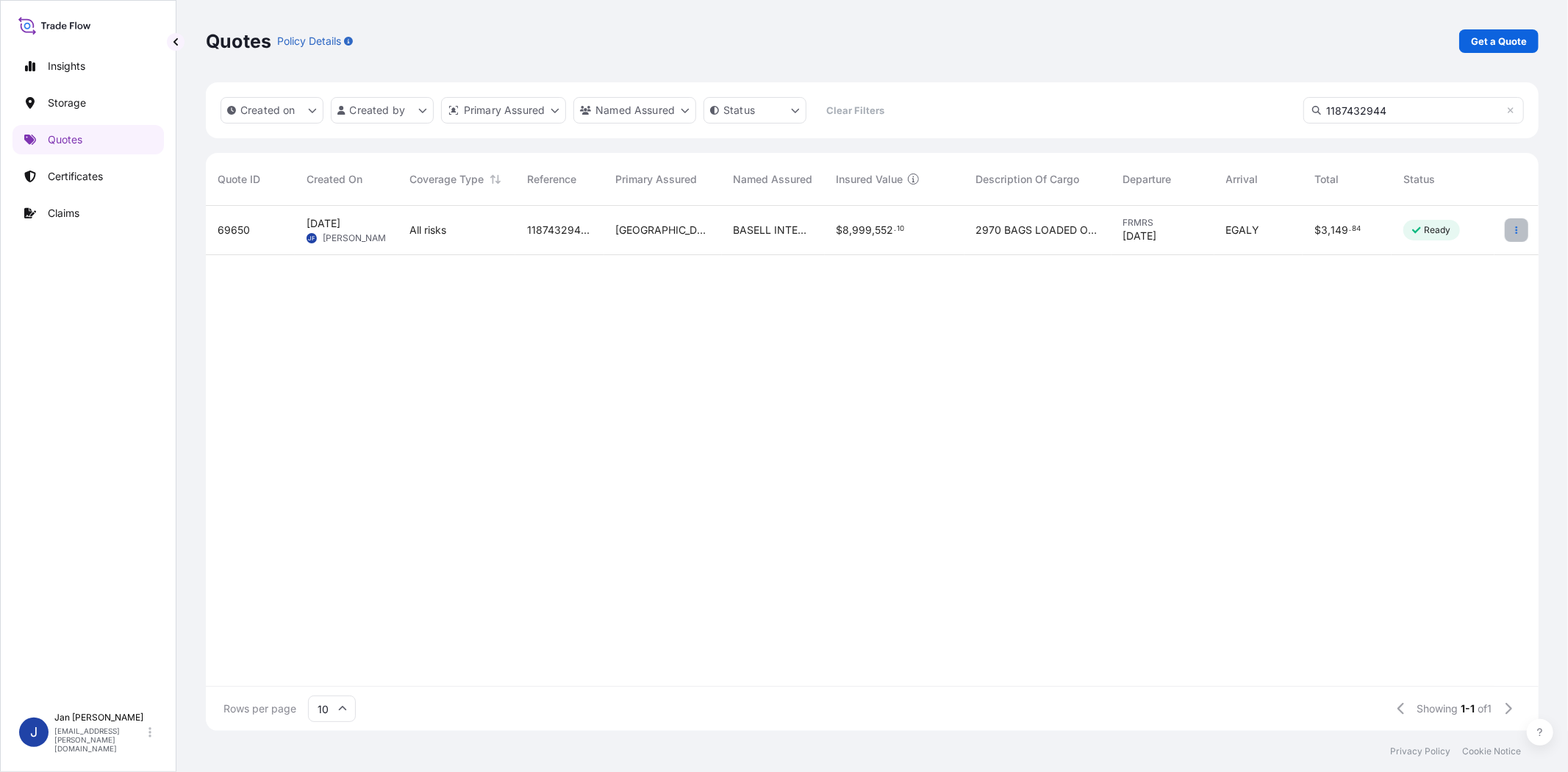
click at [1516, 226] on icon "button" at bounding box center [1516, 230] width 8 height 8
click at [1450, 239] on p "Edit quote" at bounding box center [1444, 233] width 49 height 15
select select "Water"
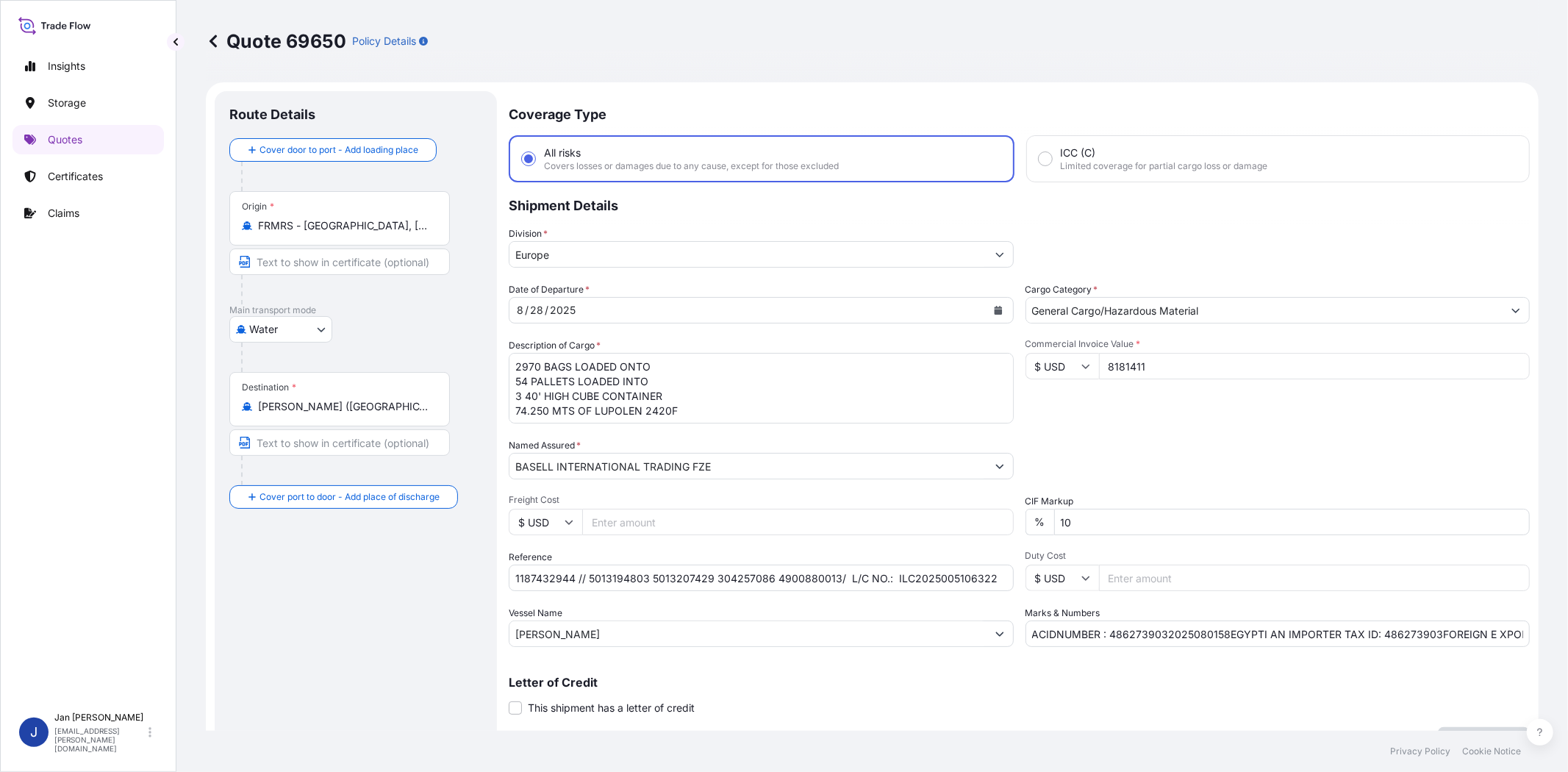
click at [1130, 361] on input "8181411" at bounding box center [1315, 366] width 432 height 26
type input "81814.11"
click at [1156, 393] on div "Commercial Invoice Value * $ USD 81814.11" at bounding box center [1279, 380] width 505 height 85
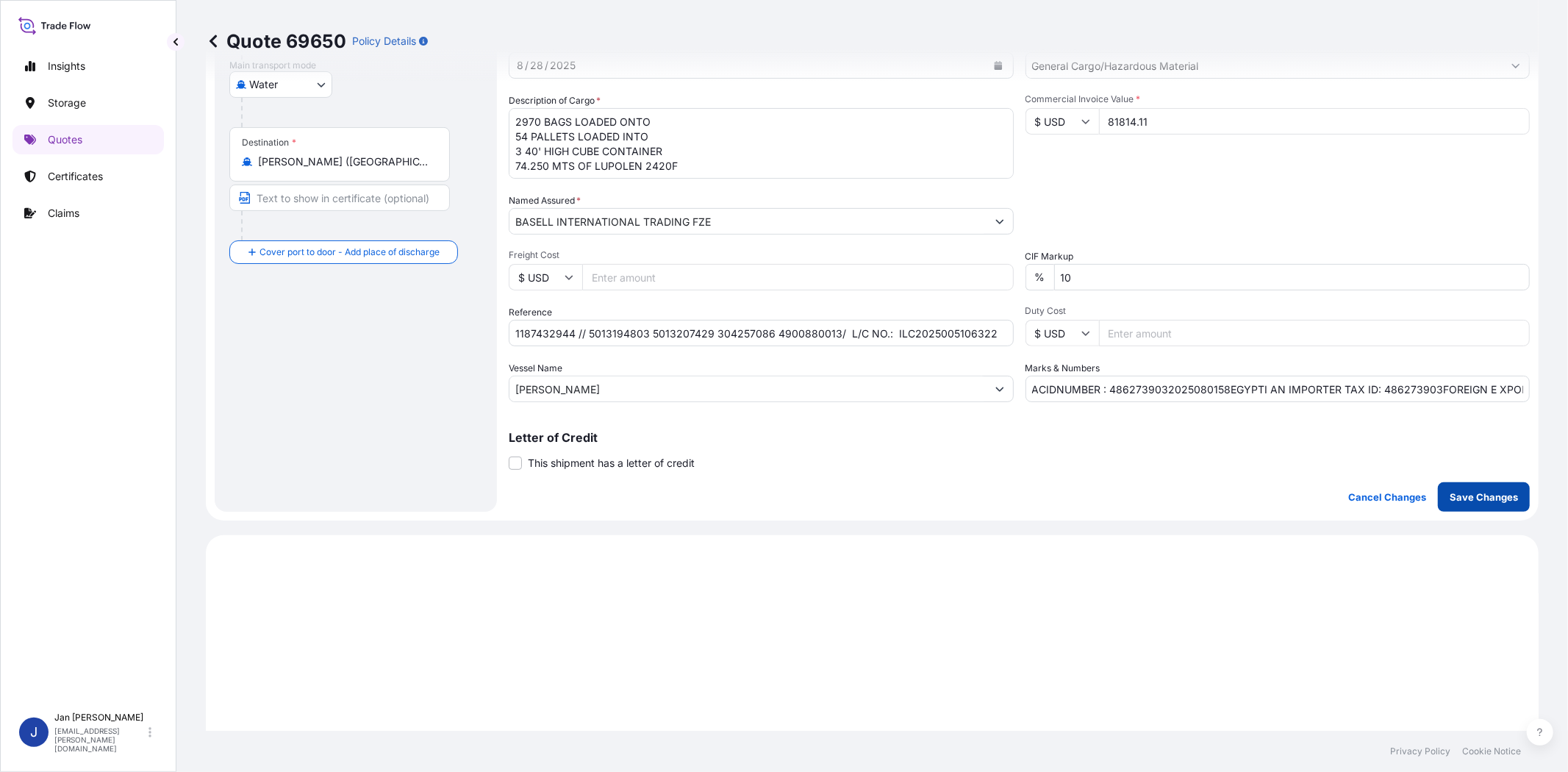
click at [1475, 491] on p "Save Changes" at bounding box center [1484, 497] width 68 height 15
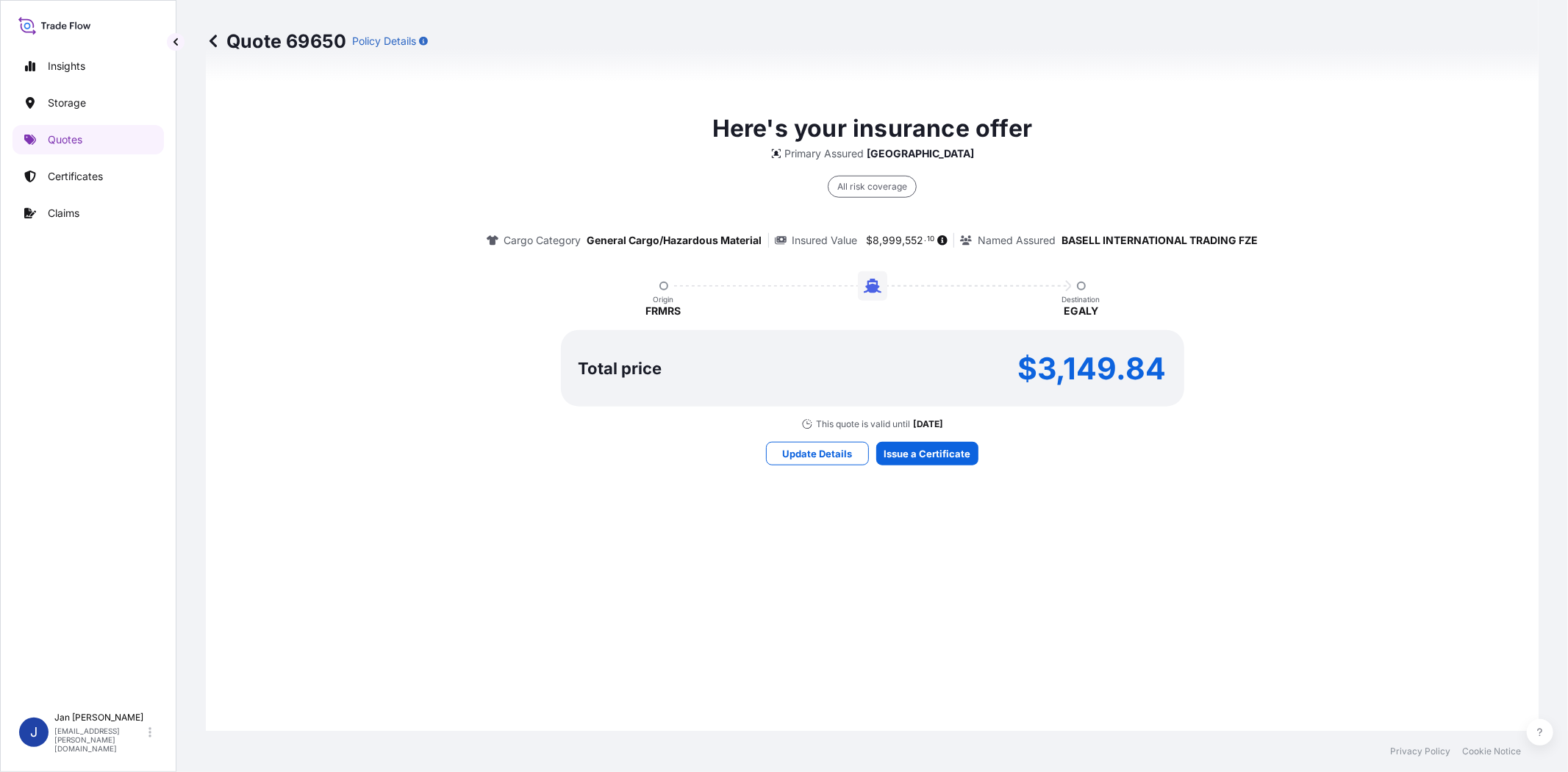
select select "Water"
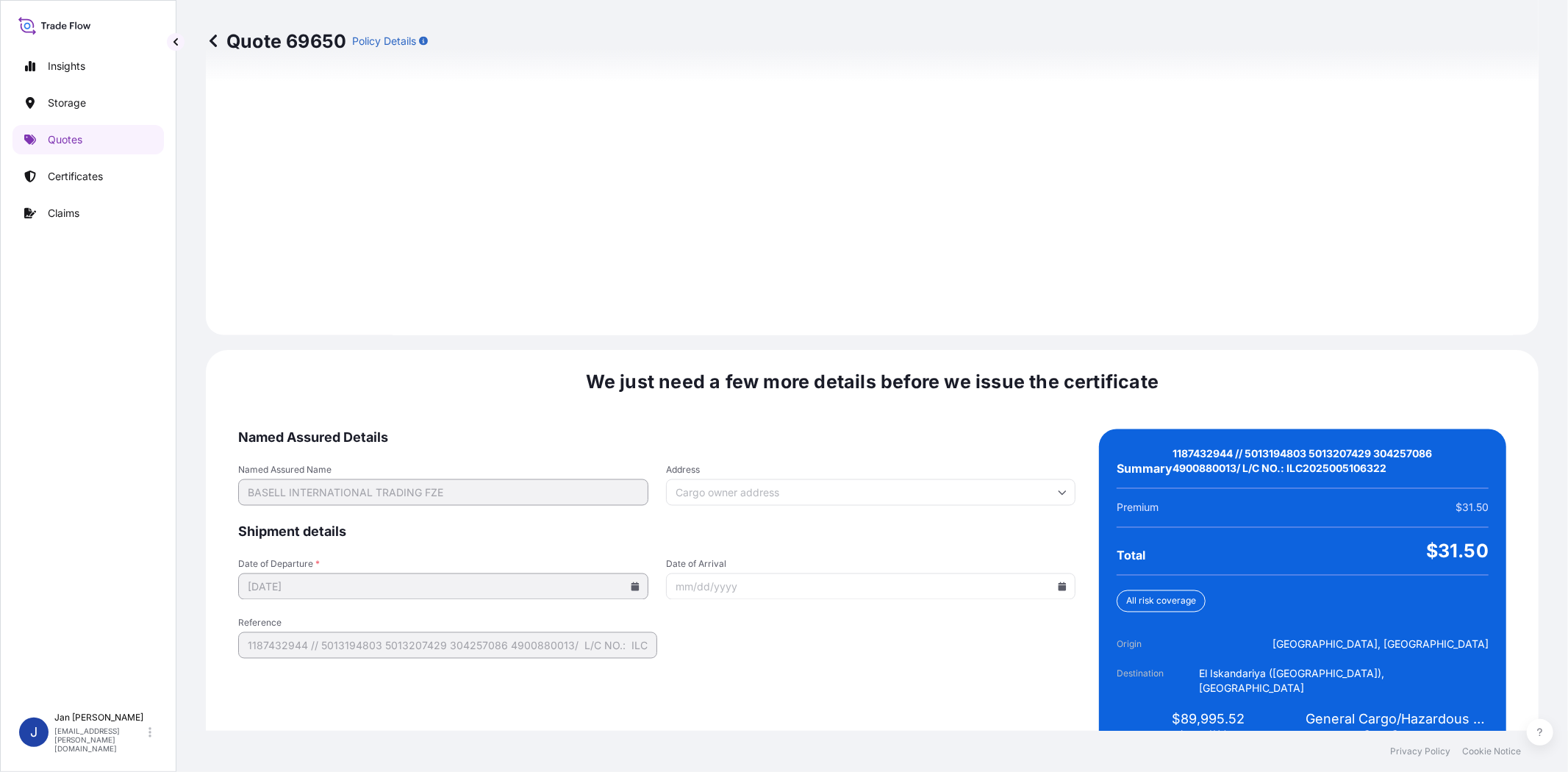
scroll to position [1983, 0]
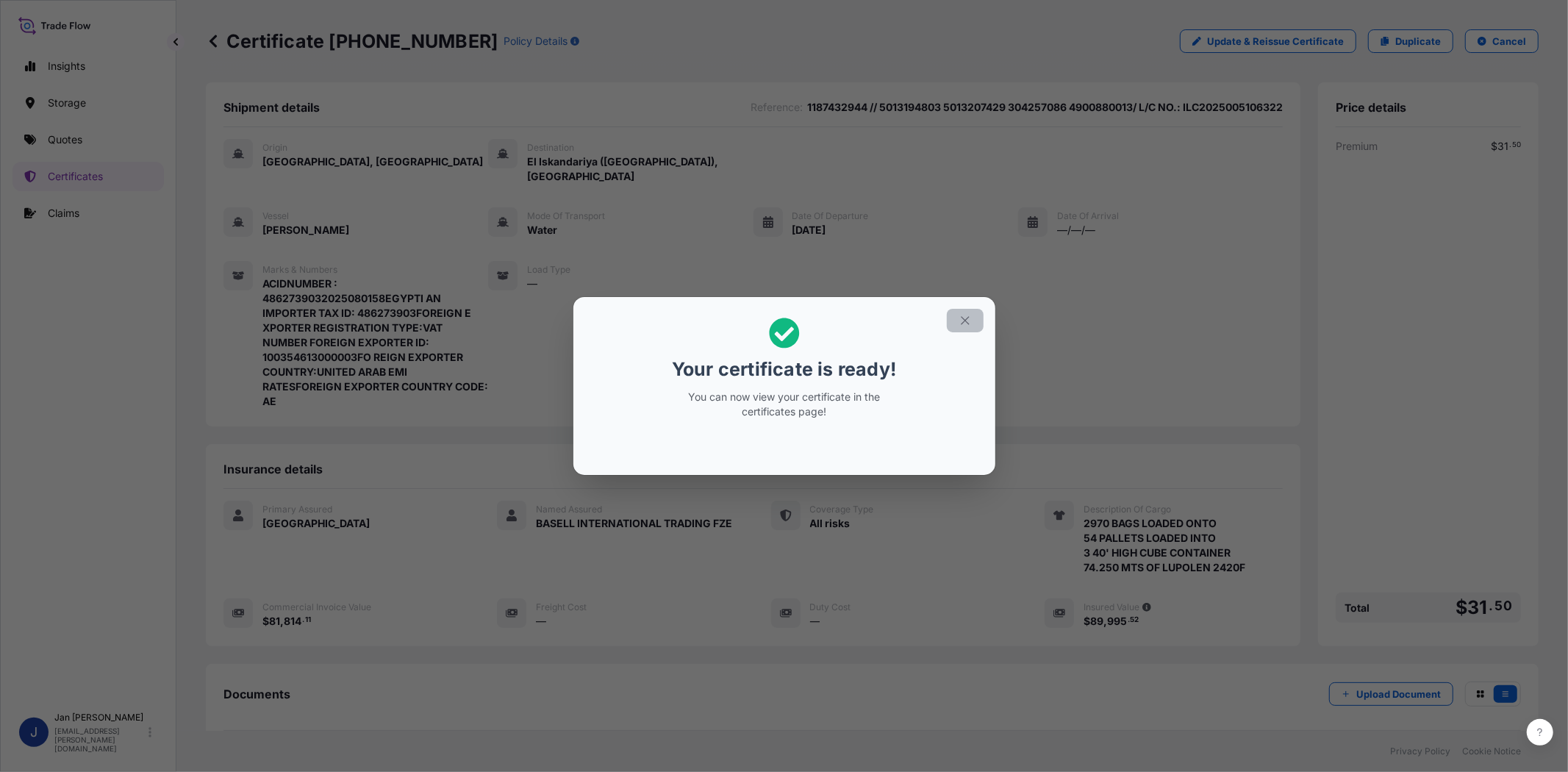
click at [966, 319] on icon "button" at bounding box center [964, 320] width 8 height 8
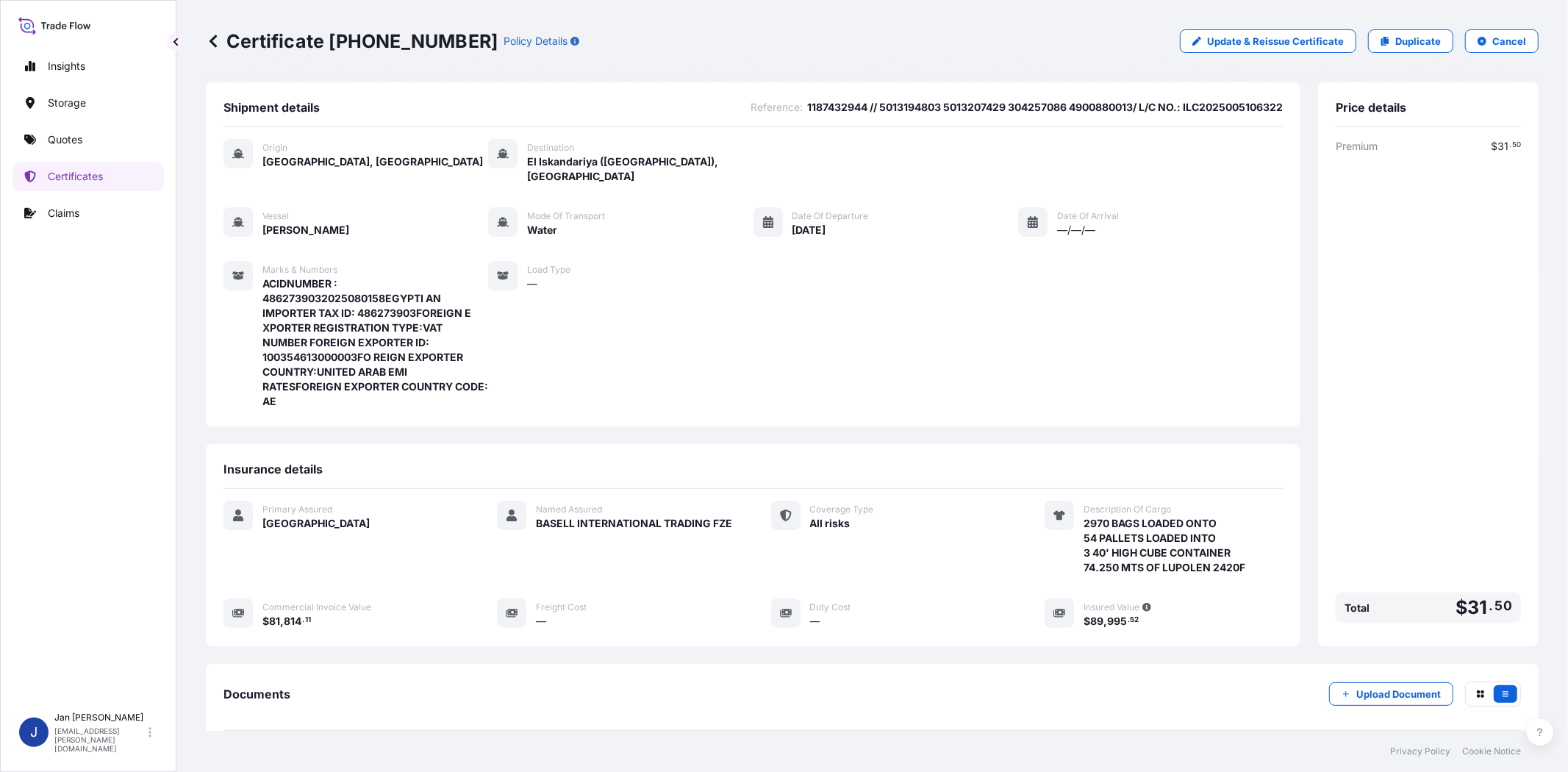
scroll to position [149, 0]
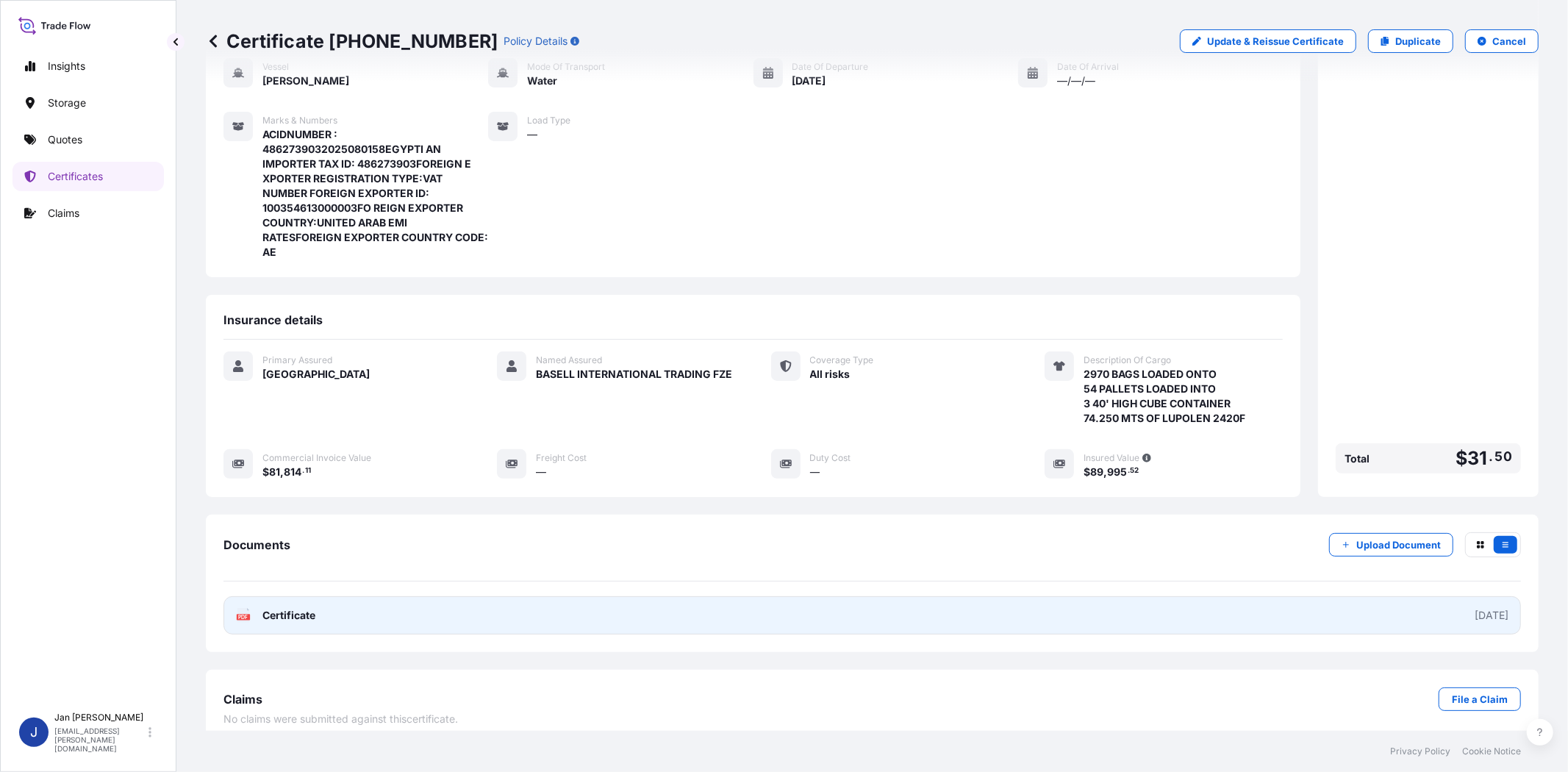
click at [240, 609] on icon at bounding box center [243, 615] width 12 height 15
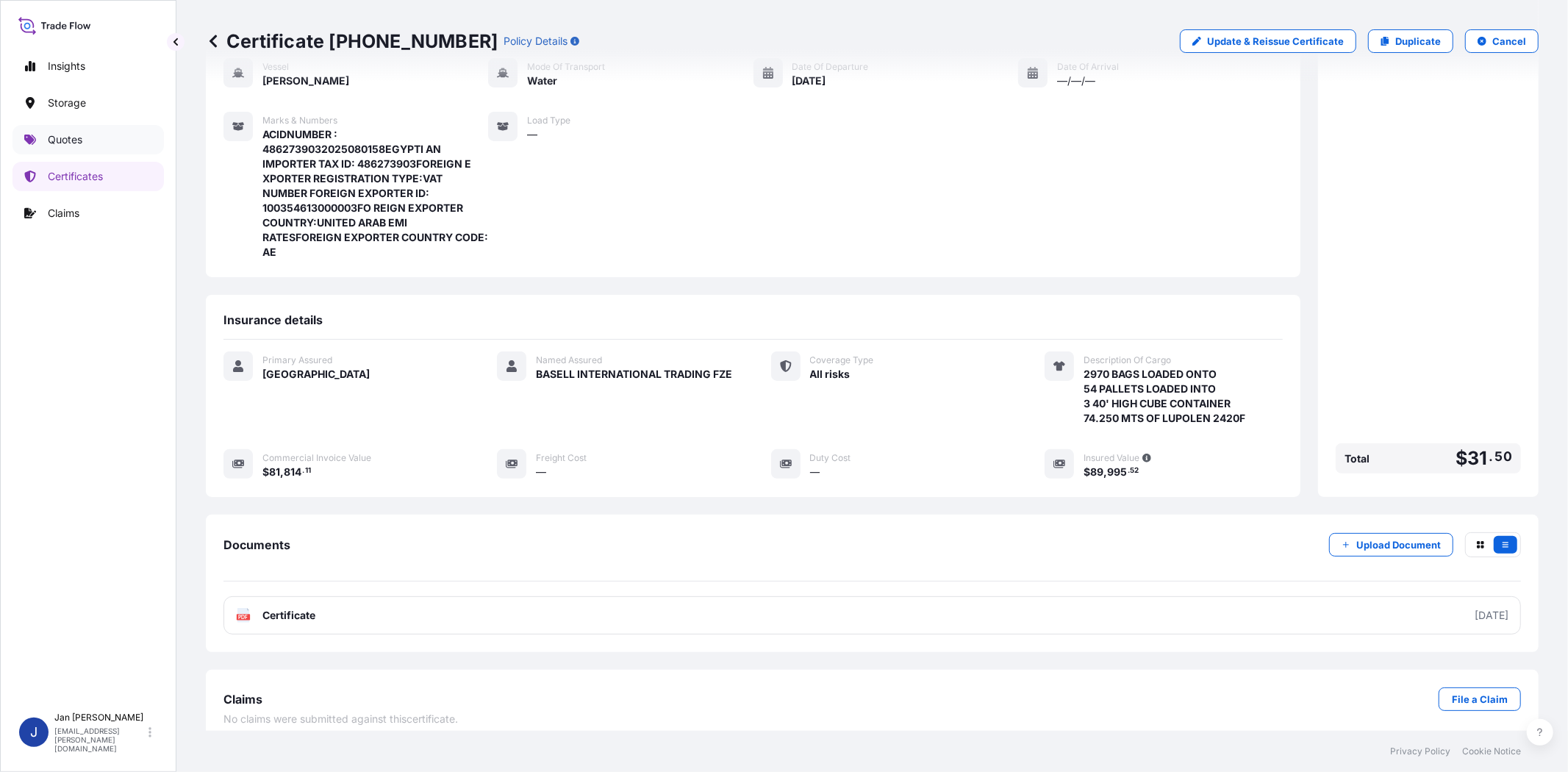
click at [104, 143] on link "Quotes" at bounding box center [88, 140] width 151 height 29
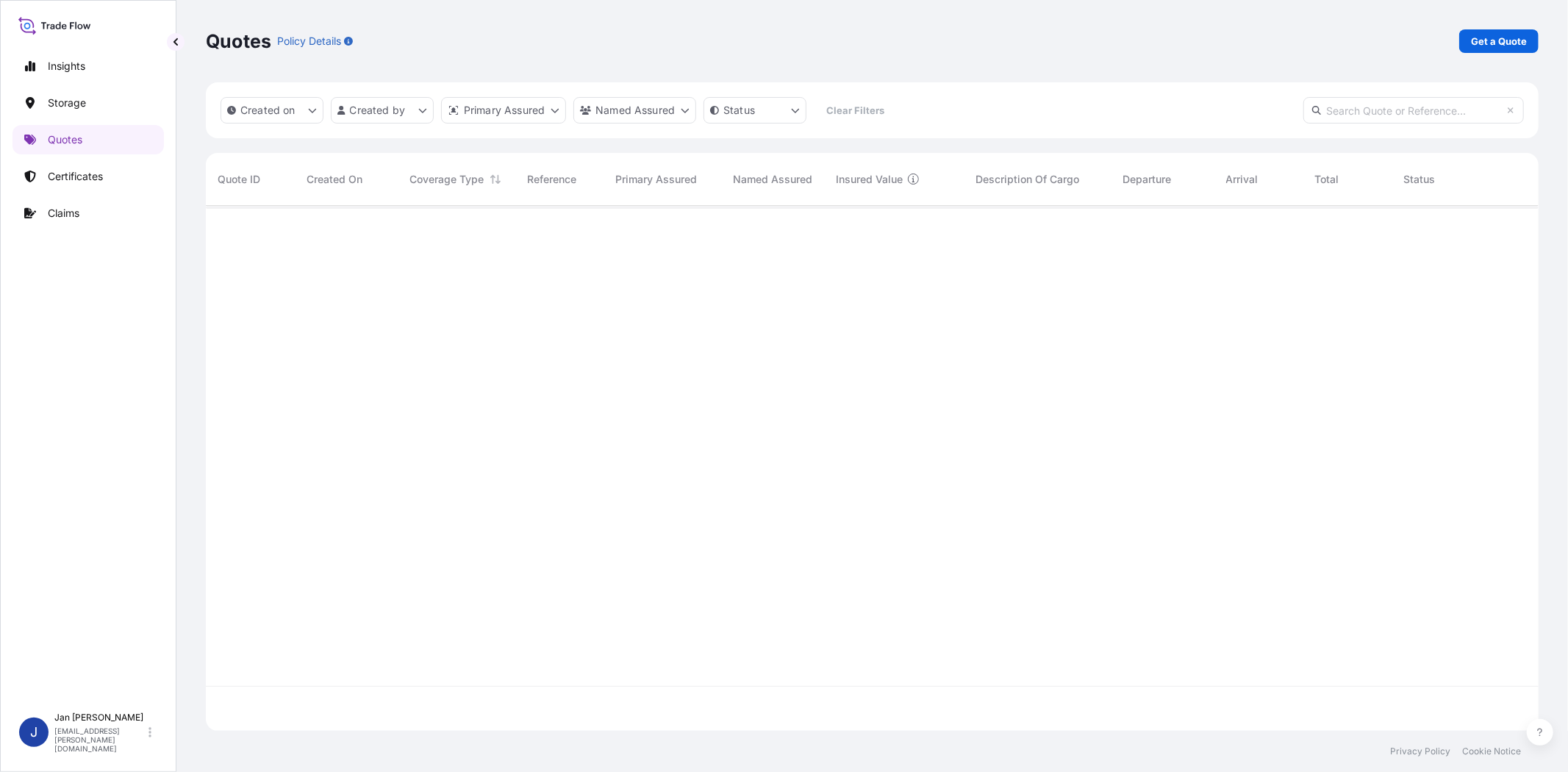
scroll to position [521, 1320]
